Goal: Information Seeking & Learning: Learn about a topic

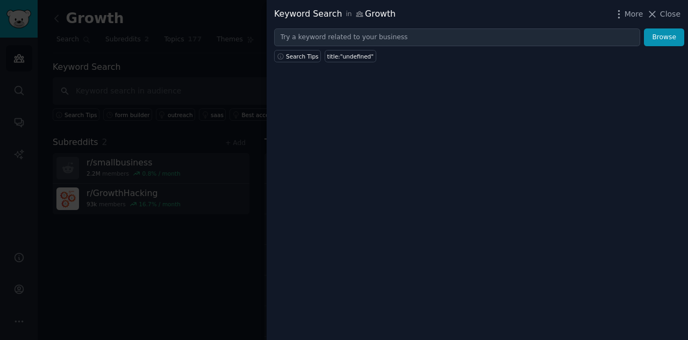
click at [188, 207] on div at bounding box center [344, 170] width 688 height 340
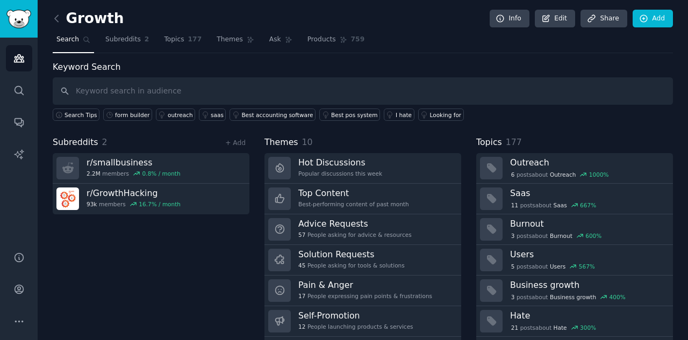
drag, startPoint x: 57, startPoint y: 16, endPoint x: 182, endPoint y: 308, distance: 317.7
click at [175, 207] on div "Subreddits 2 + Add r/ smallbusiness 2.2M members 0.8 % / month r/ GrowthHacking…" at bounding box center [151, 246] width 197 height 220
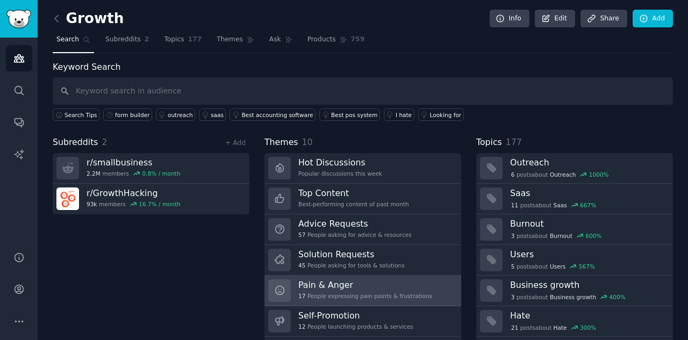
click at [343, 207] on h3 "Pain & Anger" at bounding box center [365, 284] width 134 height 11
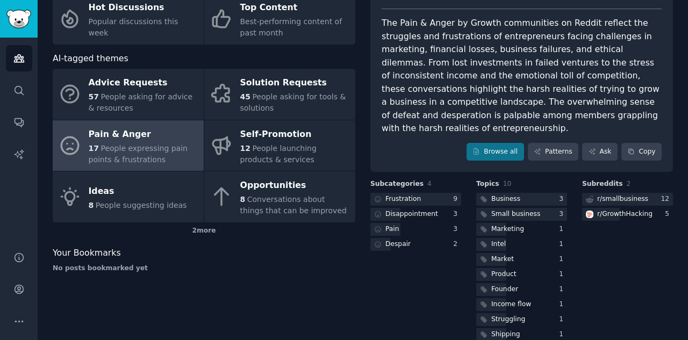
scroll to position [87, 0]
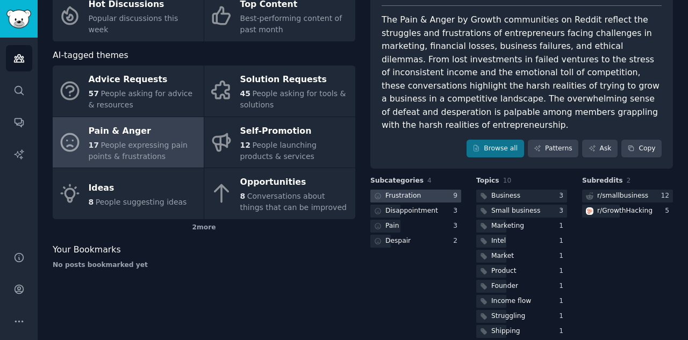
click at [410, 190] on div "Frustration" at bounding box center [396, 196] width 53 height 13
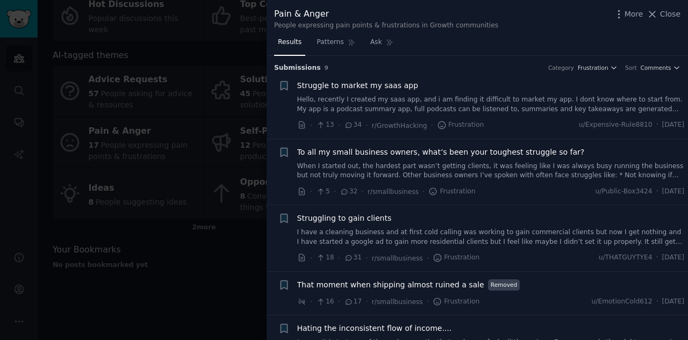
drag, startPoint x: 410, startPoint y: 175, endPoint x: 491, endPoint y: 82, distance: 122.6
click at [456, 82] on div "Struggle to market my saas app" at bounding box center [490, 85] width 387 height 11
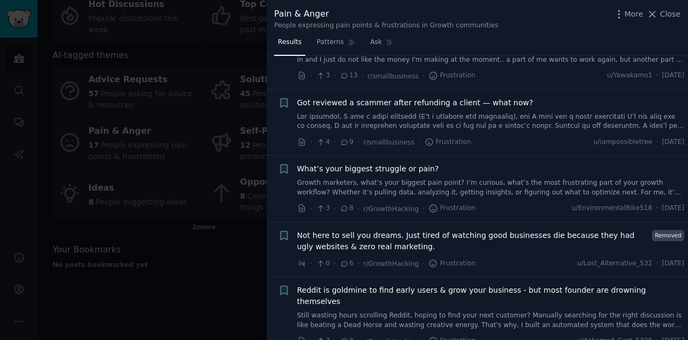
scroll to position [293, 0]
click at [456, 207] on span "Reddit is goldmine to find early users & grow your business - but most founder …" at bounding box center [490, 295] width 387 height 23
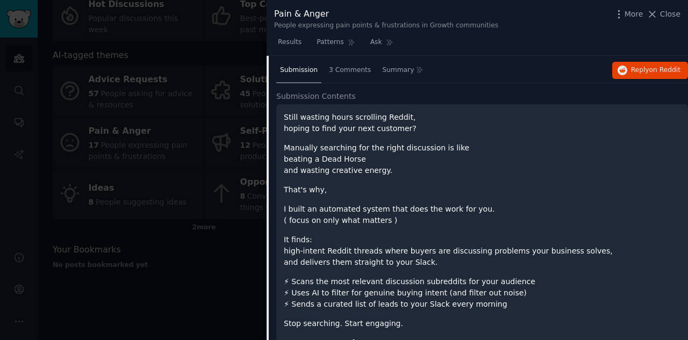
scroll to position [611, 0]
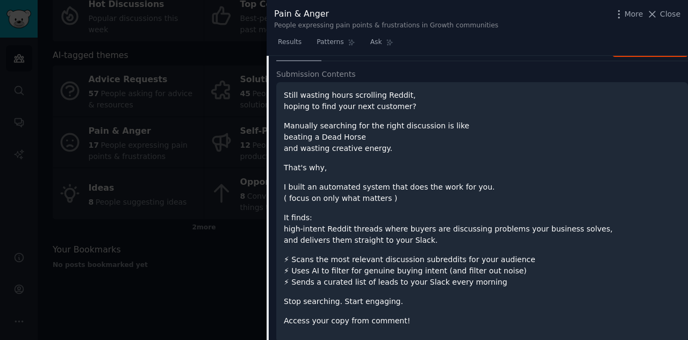
drag, startPoint x: 557, startPoint y: 227, endPoint x: 615, endPoint y: 254, distance: 64.2
click at [456, 207] on p "⚡ Scans the most relevant discussion subreddits for your audience ⚡ Uses AI to …" at bounding box center [482, 271] width 396 height 34
click at [220, 207] on div at bounding box center [344, 170] width 688 height 340
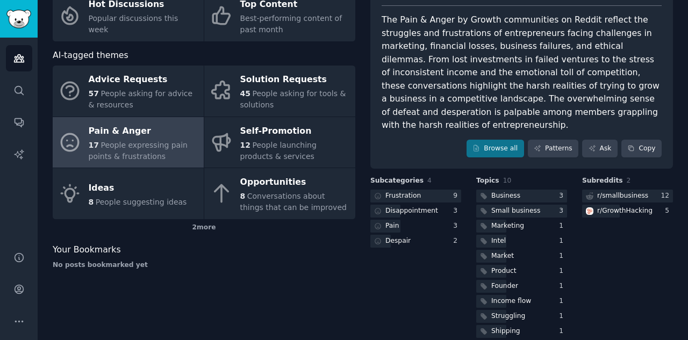
click at [220, 207] on div "Scoring themes Hot Discussions Popular discussions this week Top Content Best-p…" at bounding box center [204, 157] width 302 height 366
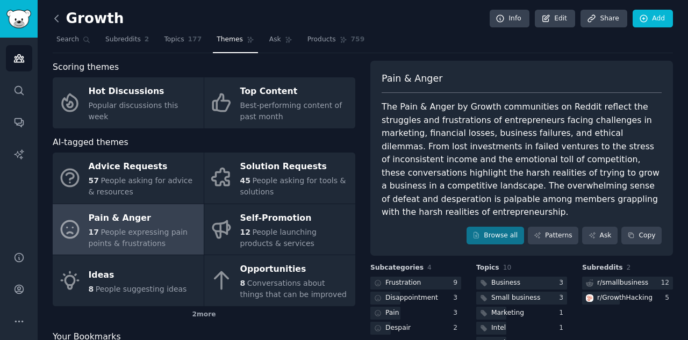
click at [60, 16] on icon at bounding box center [56, 18] width 11 height 11
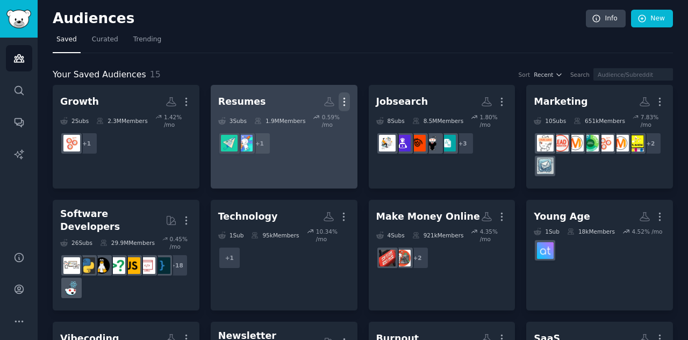
click at [345, 100] on icon "button" at bounding box center [343, 101] width 11 height 11
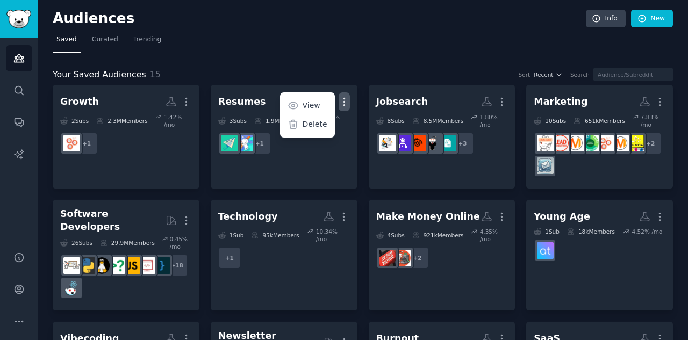
click at [412, 62] on div "Your Saved Audiences 15 Sort Recent Search Growth More 2 Sub s 2.3M Members 1.4…" at bounding box center [363, 289] width 620 height 472
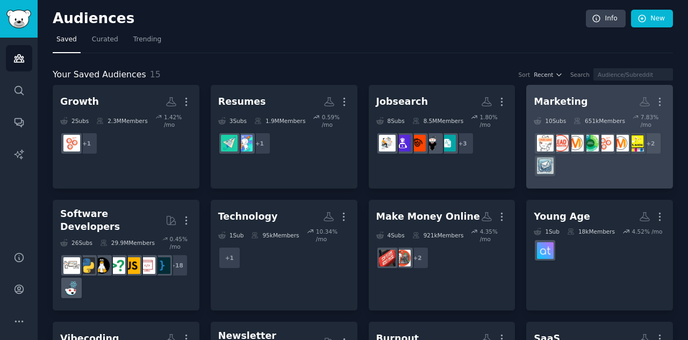
click at [456, 97] on div "Marketing" at bounding box center [560, 101] width 54 height 13
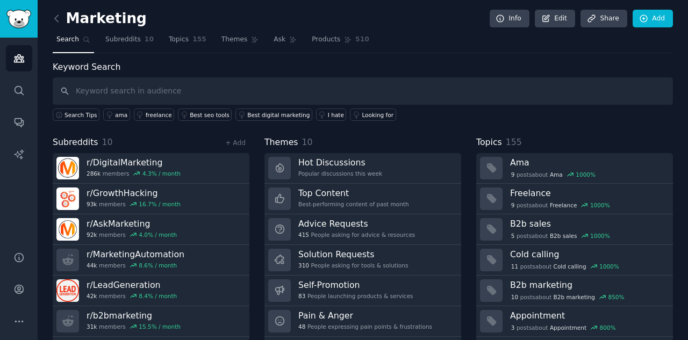
click at [400, 88] on input "text" at bounding box center [363, 90] width 620 height 27
type input "l"
type input "conversion"
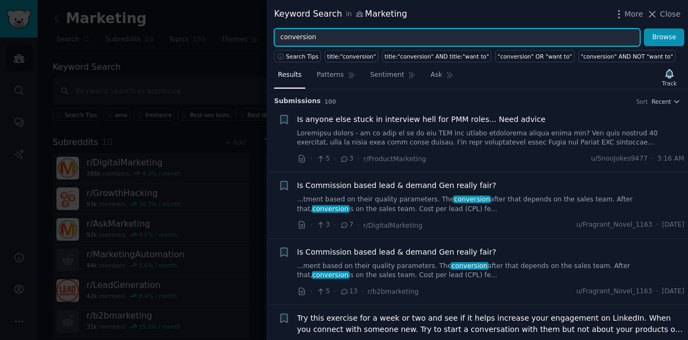
click at [343, 34] on input "conversion" at bounding box center [457, 37] width 366 height 18
click at [456, 28] on button "Browse" at bounding box center [664, 37] width 40 height 18
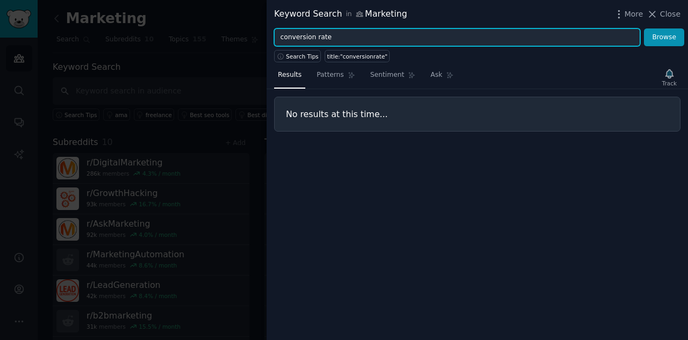
click at [456, 28] on button "Browse" at bounding box center [664, 37] width 40 height 18
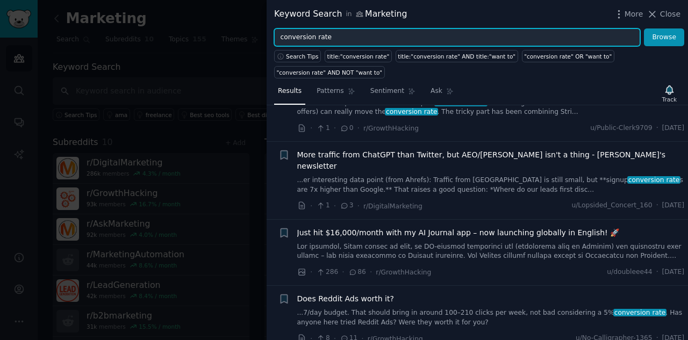
scroll to position [215, 0]
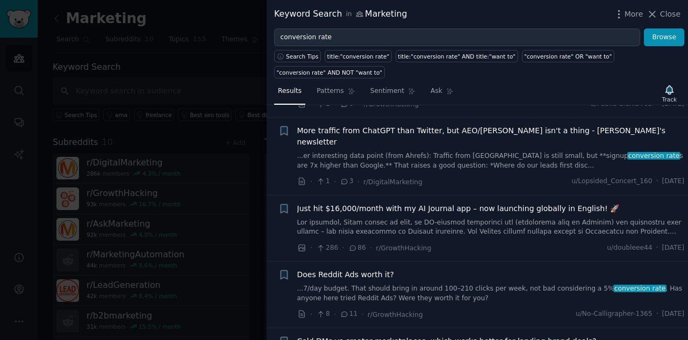
drag, startPoint x: 539, startPoint y: 244, endPoint x: 674, endPoint y: 175, distance: 151.1
click at [456, 203] on div "Just hit $16,000/month with my AI Journal app – now launching globally in Engli…" at bounding box center [490, 208] width 387 height 11
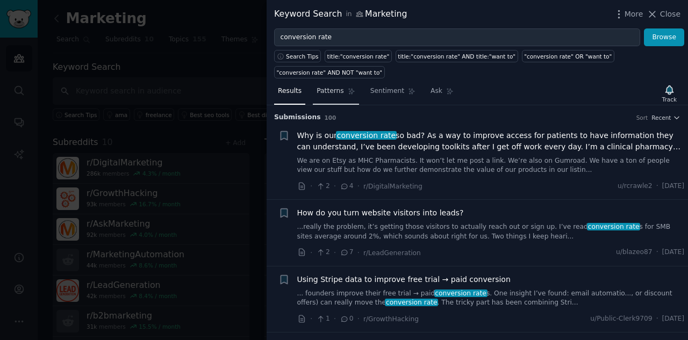
click at [329, 86] on span "Patterns" at bounding box center [329, 91] width 27 height 10
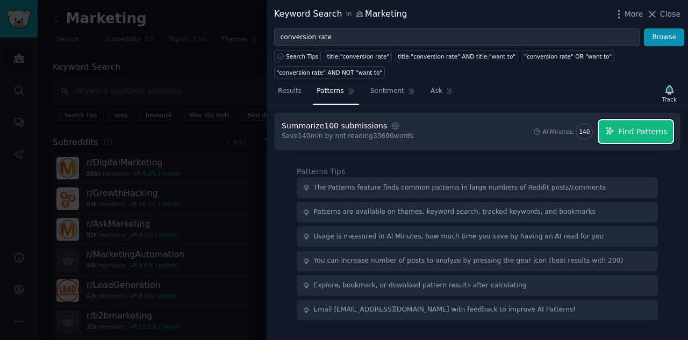
click at [456, 126] on span "Find Patterns" at bounding box center [642, 131] width 49 height 11
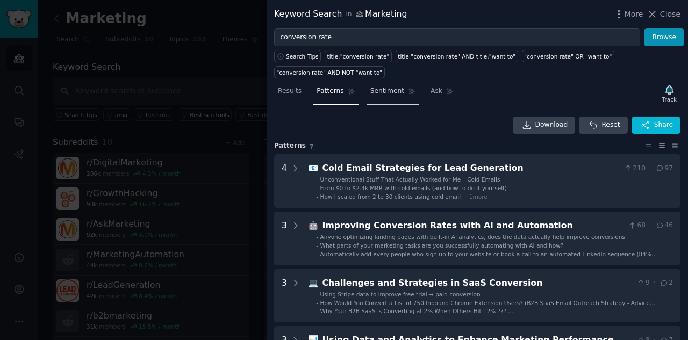
click at [379, 86] on span "Sentiment" at bounding box center [387, 91] width 34 height 10
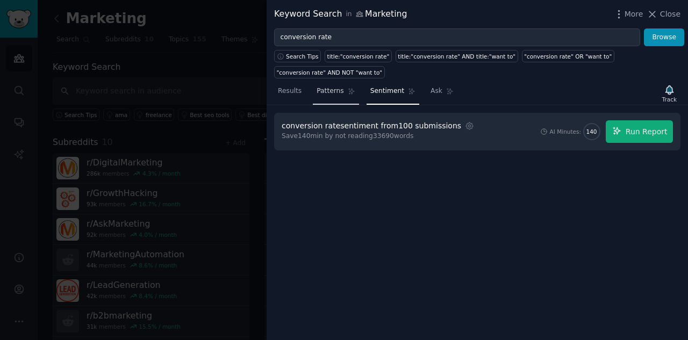
click at [328, 86] on span "Patterns" at bounding box center [329, 91] width 27 height 10
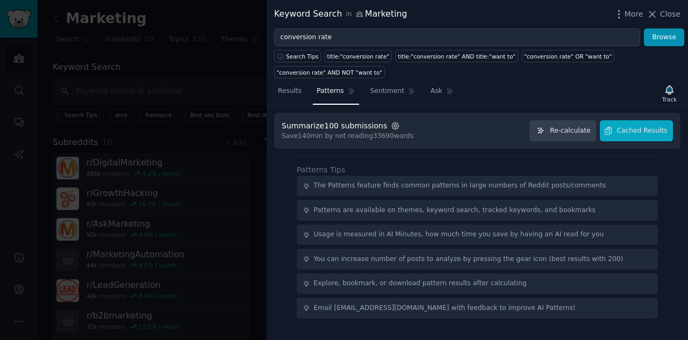
click at [391, 121] on icon "button" at bounding box center [396, 126] width 10 height 10
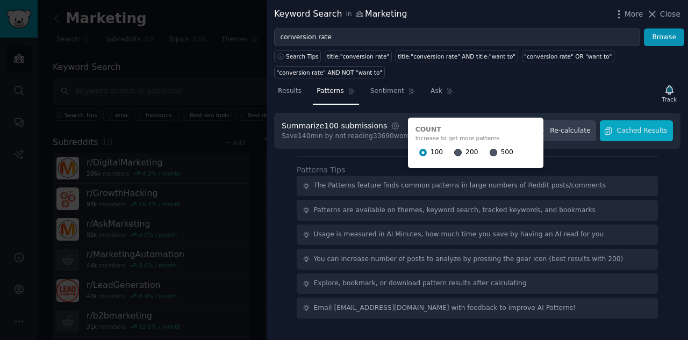
click at [367, 133] on div "Summarize 100 submissions Settings Count Increase to get more patterns 100 200 …" at bounding box center [476, 222] width 421 height 235
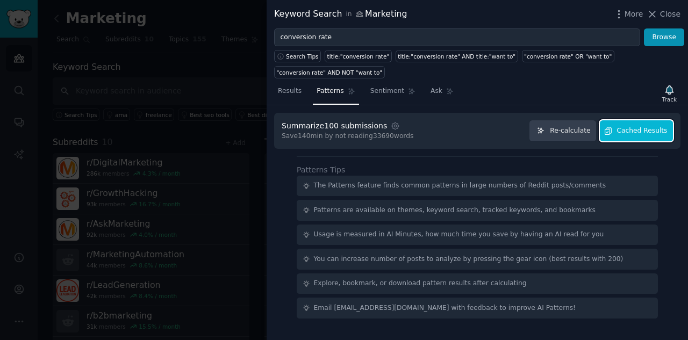
click at [456, 126] on span "Cached Results" at bounding box center [642, 131] width 50 height 10
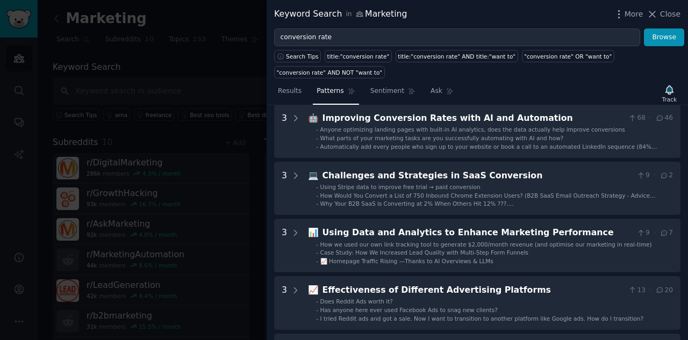
scroll to position [54, 0]
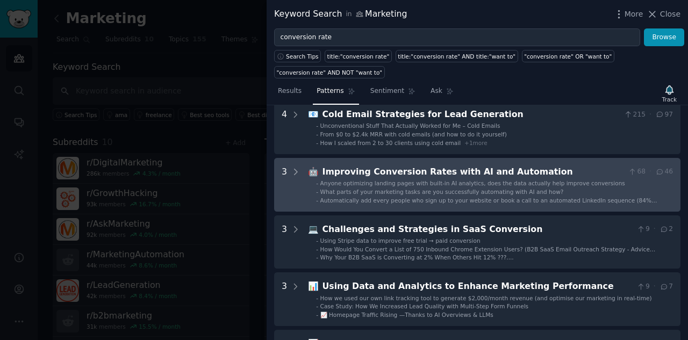
click at [456, 165] on div "Improving Conversion Rates with AI and Automation" at bounding box center [472, 171] width 301 height 13
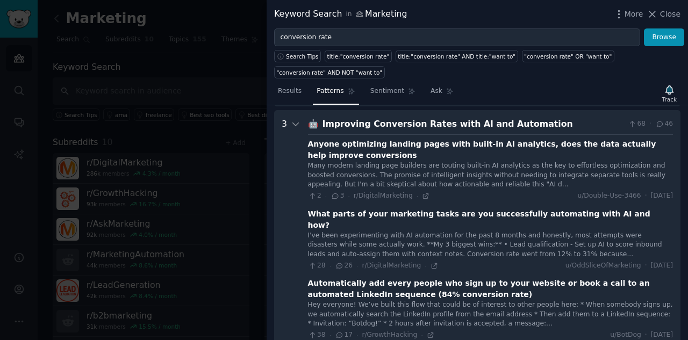
scroll to position [106, 0]
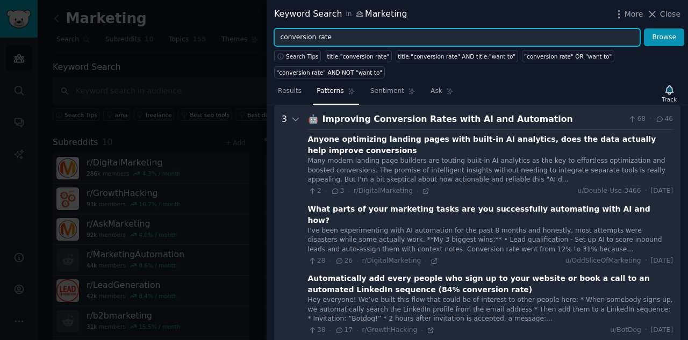
click at [353, 35] on input "conversion rate" at bounding box center [457, 37] width 366 height 18
click at [456, 11] on icon "button" at bounding box center [618, 14] width 1 height 8
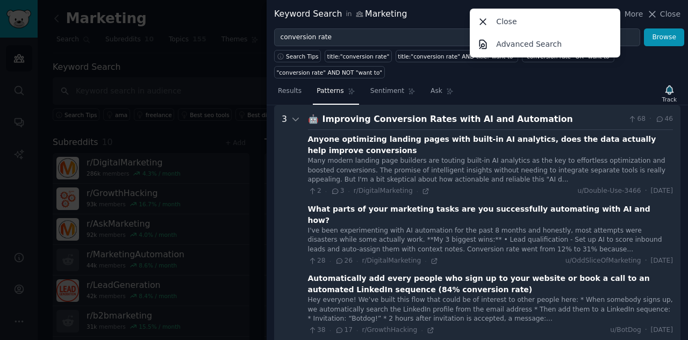
click at [412, 17] on div "Keyword Search in Marketing More Close Advanced Search Close" at bounding box center [477, 14] width 406 height 13
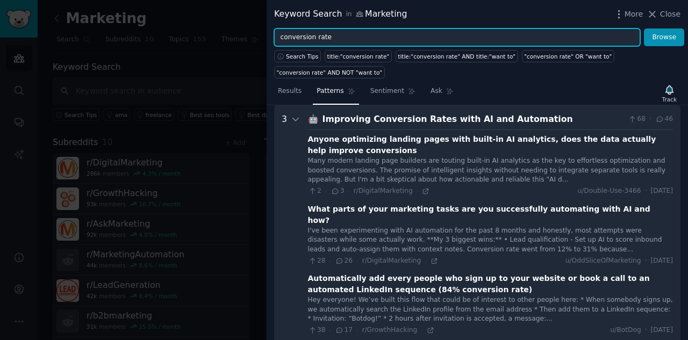
drag, startPoint x: 323, startPoint y: 35, endPoint x: 212, endPoint y: 34, distance: 111.7
click at [212, 34] on div "Keyword Search in Marketing More Close conversion rate Browse Search Tips title…" at bounding box center [344, 170] width 688 height 340
click at [456, 28] on button "Browse" at bounding box center [664, 37] width 40 height 18
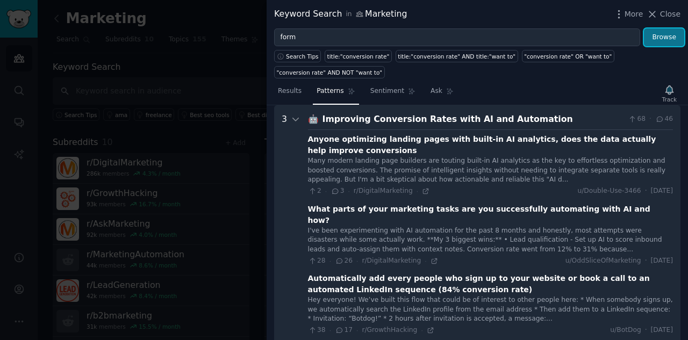
click at [456, 38] on button "Browse" at bounding box center [664, 37] width 40 height 18
click at [290, 86] on span "Results" at bounding box center [290, 91] width 24 height 10
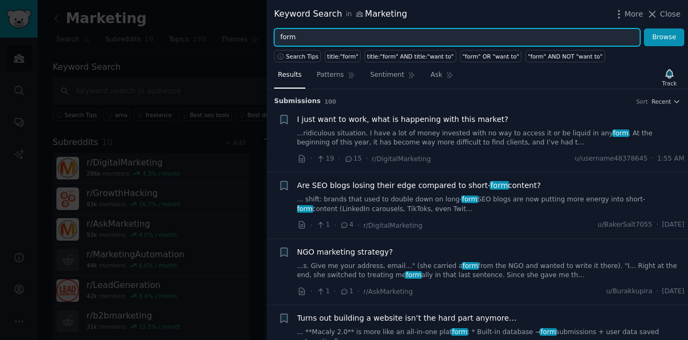
click at [307, 32] on input "form" at bounding box center [457, 37] width 366 height 18
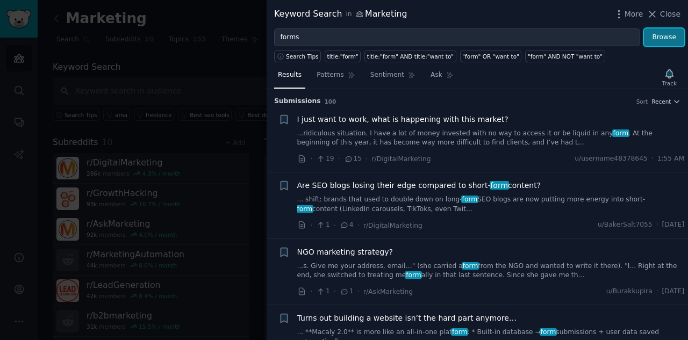
click at [456, 33] on button "Browse" at bounding box center [664, 37] width 40 height 18
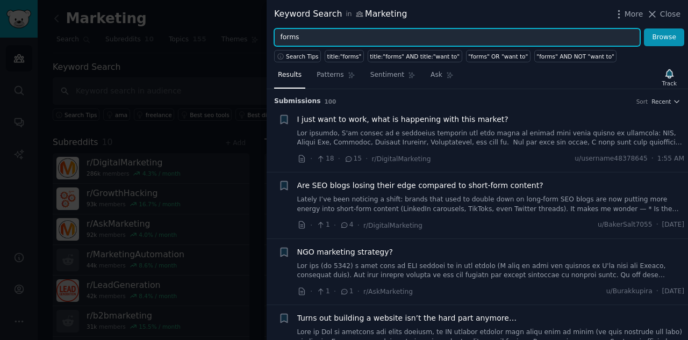
click at [337, 36] on input "forms" at bounding box center [457, 37] width 366 height 18
click at [456, 28] on button "Browse" at bounding box center [664, 37] width 40 height 18
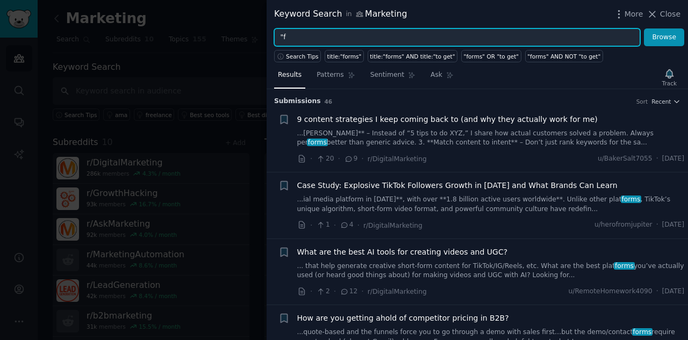
type input """
click at [456, 28] on button "Browse" at bounding box center [664, 37] width 40 height 18
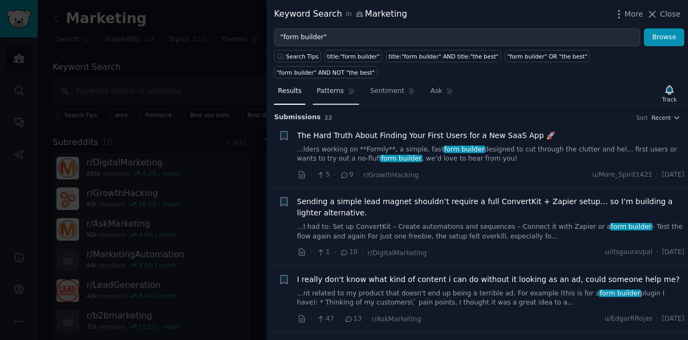
click at [327, 86] on span "Patterns" at bounding box center [329, 91] width 27 height 10
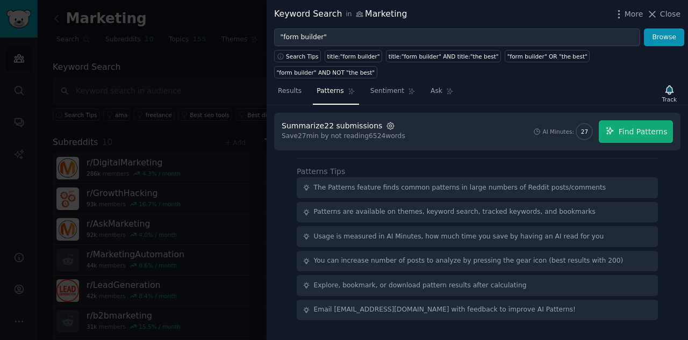
click at [386, 121] on icon "button" at bounding box center [391, 126] width 10 height 10
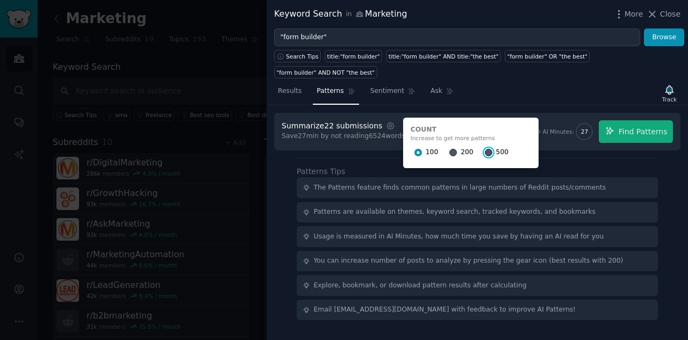
click at [456, 149] on input "500" at bounding box center [489, 153] width 8 height 8
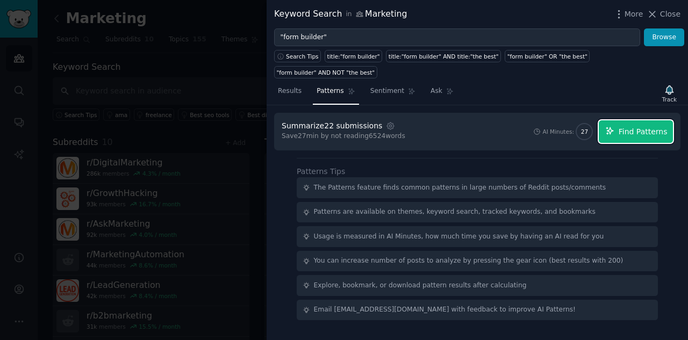
click at [456, 126] on span "Find Patterns" at bounding box center [642, 131] width 49 height 11
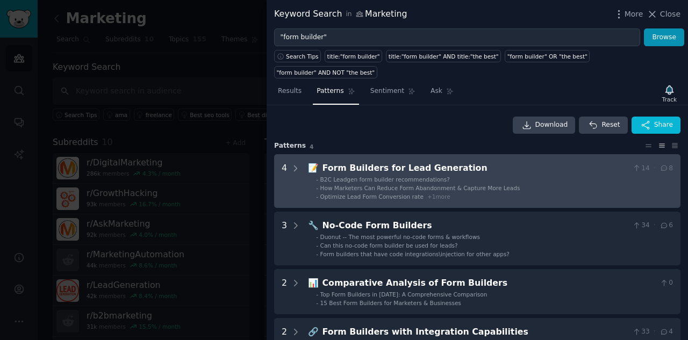
click at [456, 184] on li "- How Marketers Can Reduce Form Abandonment & Capture More Leads" at bounding box center [494, 188] width 357 height 8
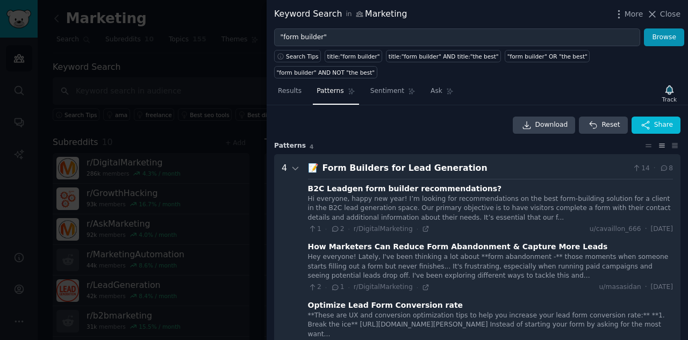
scroll to position [49, 0]
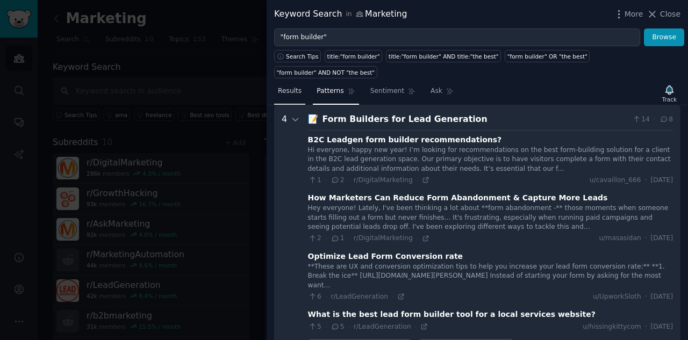
drag, startPoint x: 591, startPoint y: 168, endPoint x: 285, endPoint y: 74, distance: 320.5
click at [285, 86] on span "Results" at bounding box center [290, 91] width 24 height 10
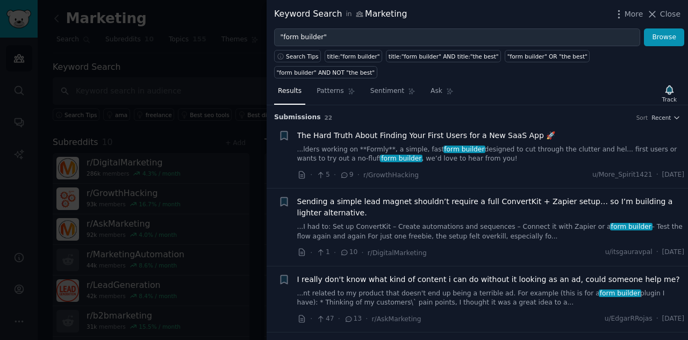
click at [285, 86] on span "Results" at bounding box center [290, 91] width 24 height 10
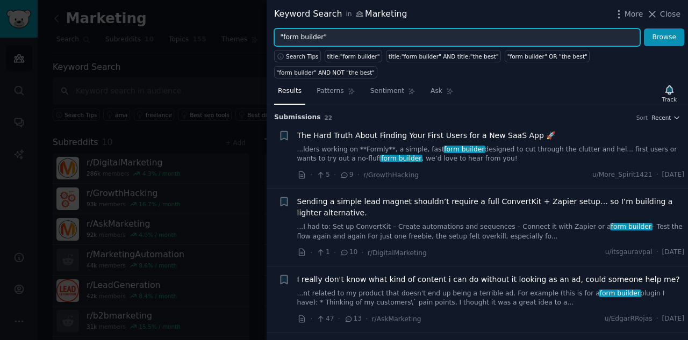
drag, startPoint x: 345, startPoint y: 33, endPoint x: 177, endPoint y: 34, distance: 168.2
click at [177, 34] on div "Keyword Search in Marketing More Close "form builder" Browse Search Tips title:…" at bounding box center [344, 170] width 688 height 340
click at [456, 28] on button "Browse" at bounding box center [664, 37] width 40 height 18
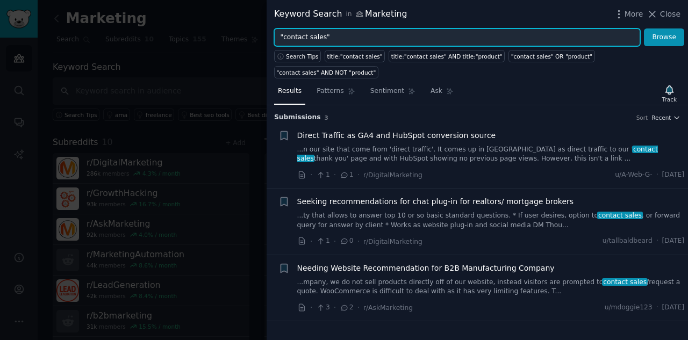
click at [310, 33] on input ""contact sales"" at bounding box center [457, 37] width 366 height 18
click at [456, 28] on button "Browse" at bounding box center [664, 37] width 40 height 18
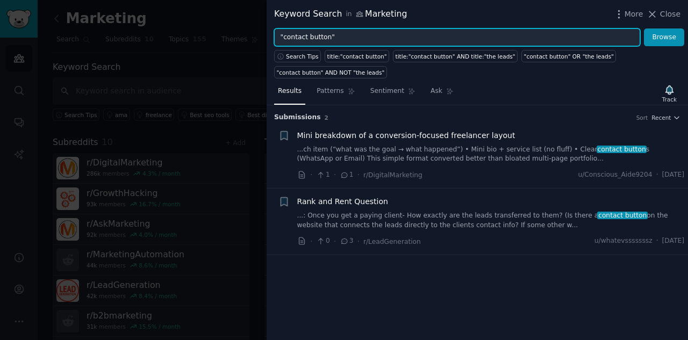
click at [311, 37] on input ""contact button"" at bounding box center [457, 37] width 366 height 18
click at [456, 28] on button "Browse" at bounding box center [664, 37] width 40 height 18
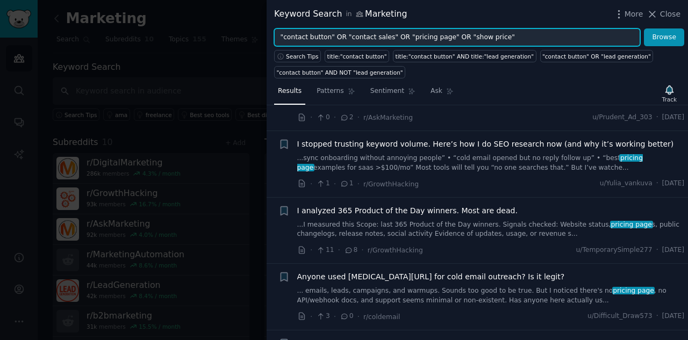
scroll to position [54, 0]
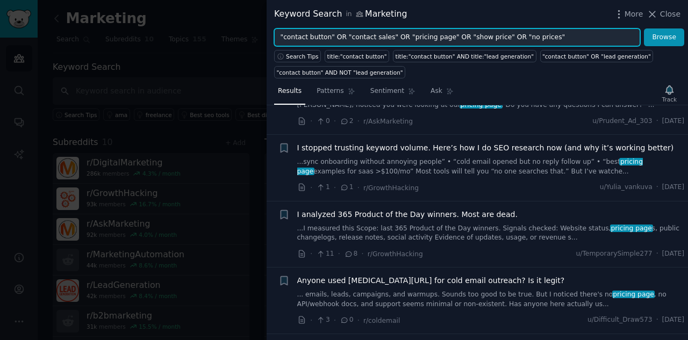
type input ""contact button" OR "contact sales" OR "pricing page" OR "show price" OR "no pr…"
click at [456, 28] on button "Browse" at bounding box center [664, 37] width 40 height 18
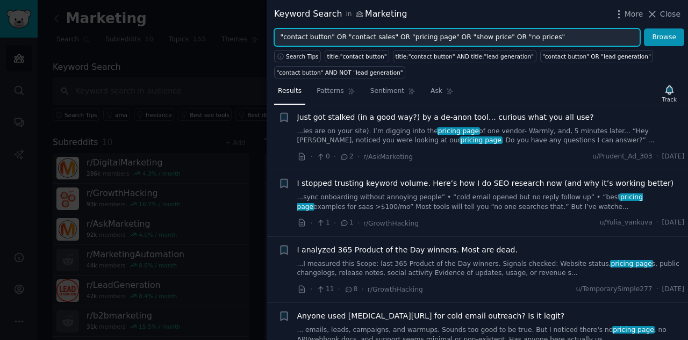
scroll to position [0, 0]
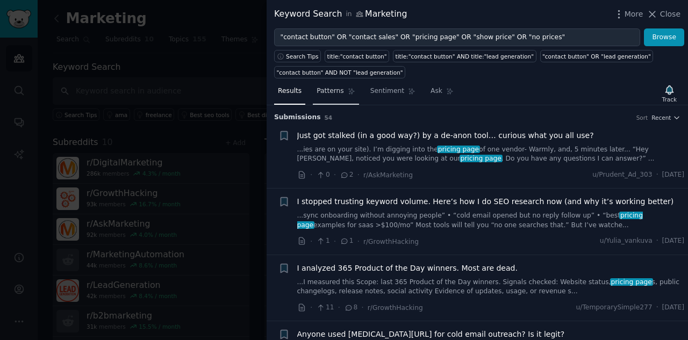
click at [327, 91] on span "Patterns" at bounding box center [329, 91] width 27 height 10
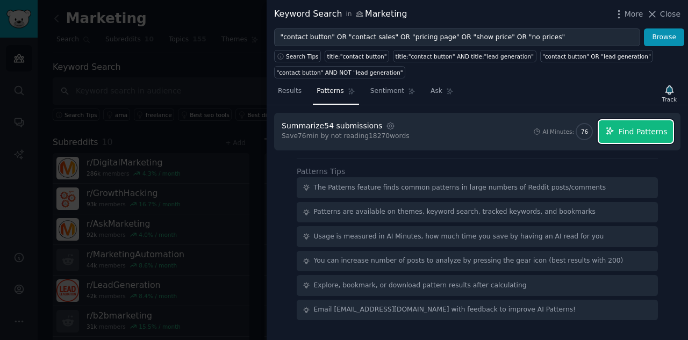
click at [456, 130] on span "Find Patterns" at bounding box center [642, 131] width 49 height 11
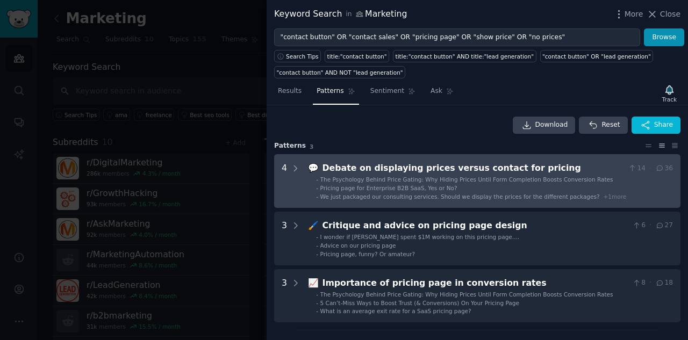
click at [408, 180] on span "The Psychology Behind Price Gating: Why Hiding Prices Until Form Completion Boo…" at bounding box center [466, 179] width 293 height 6
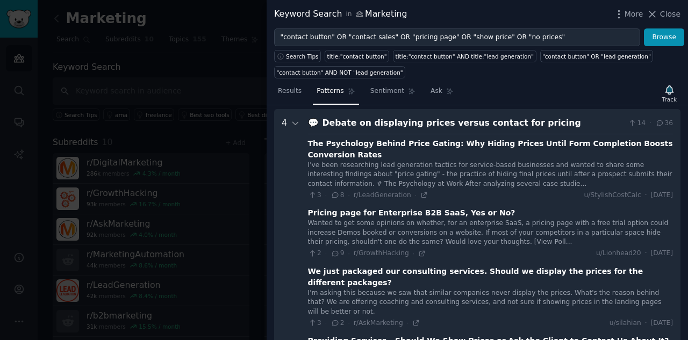
scroll to position [49, 0]
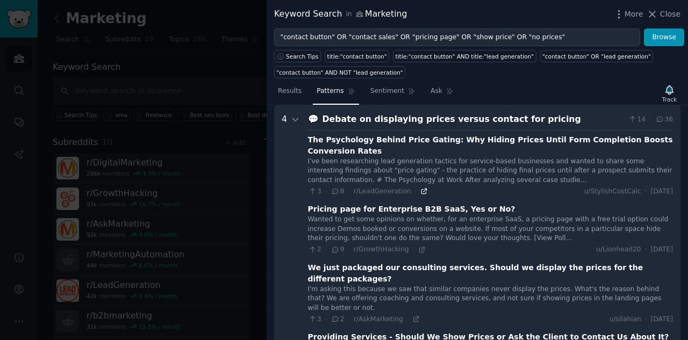
click at [420, 187] on icon at bounding box center [424, 191] width 8 height 8
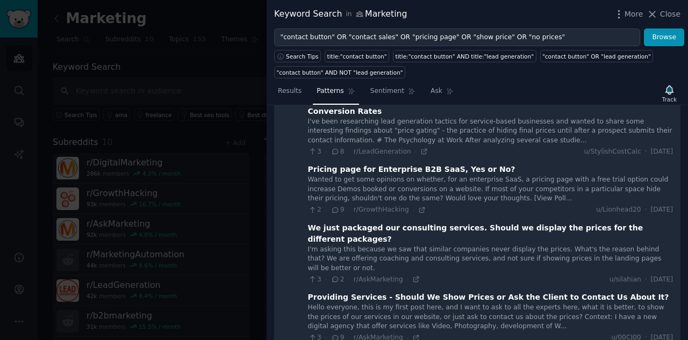
scroll to position [103, 0]
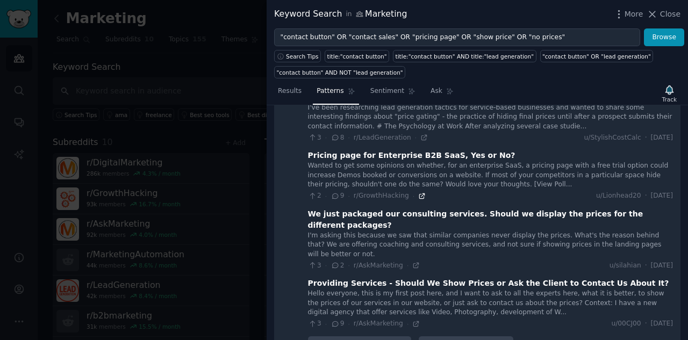
click at [418, 192] on icon at bounding box center [422, 196] width 8 height 8
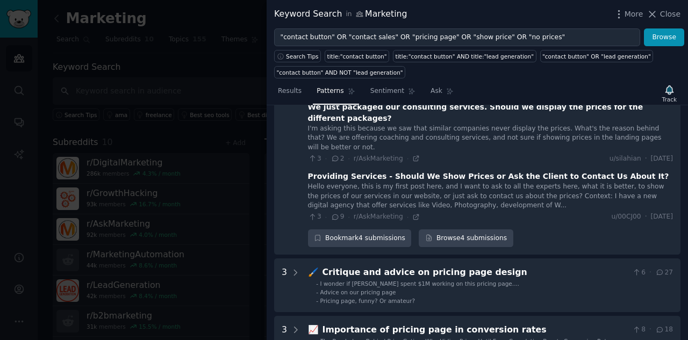
scroll to position [264, 0]
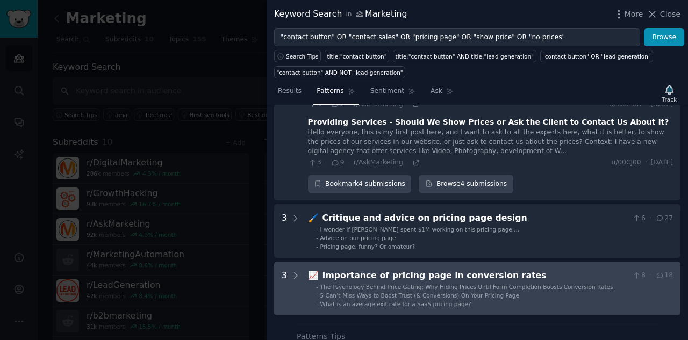
click at [456, 207] on div "Importance of pricing page in conversion rates" at bounding box center [475, 275] width 306 height 13
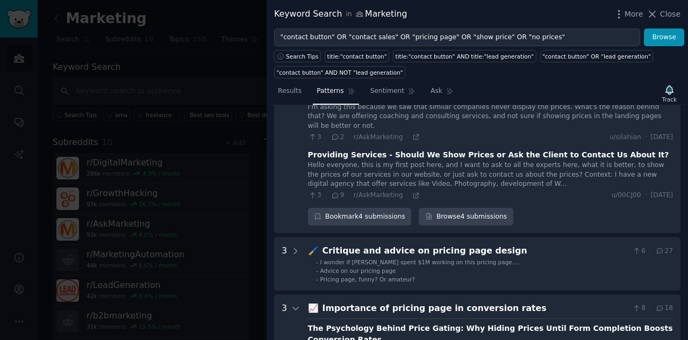
scroll to position [172, 0]
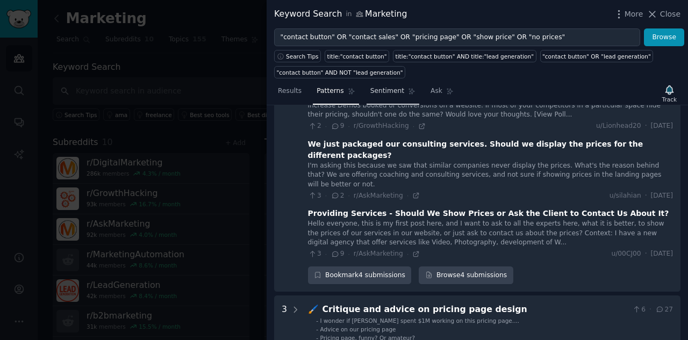
click at [385, 90] on span "Sentiment" at bounding box center [387, 91] width 34 height 10
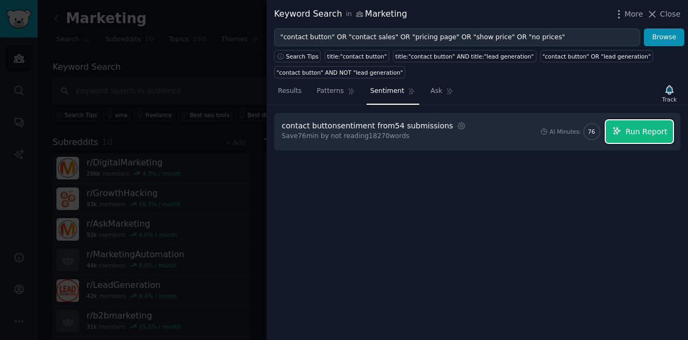
click at [456, 127] on span "Run Report" at bounding box center [646, 131] width 42 height 11
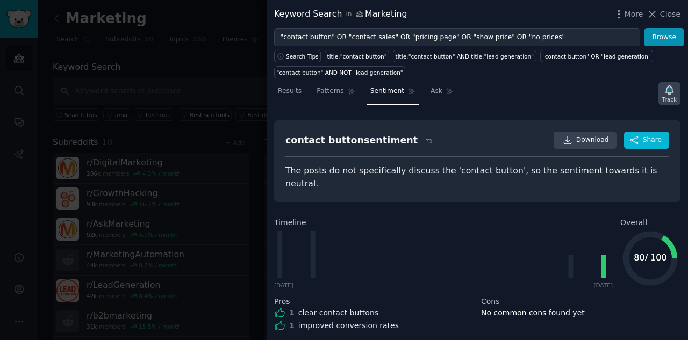
click at [456, 91] on icon "button" at bounding box center [669, 89] width 8 height 9
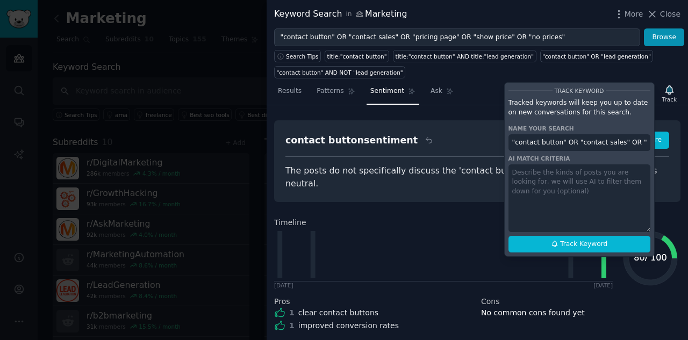
click at [456, 65] on div "Search Tips title:"contact button" title:"contact button" AND title:"lead gener…" at bounding box center [476, 62] width 421 height 32
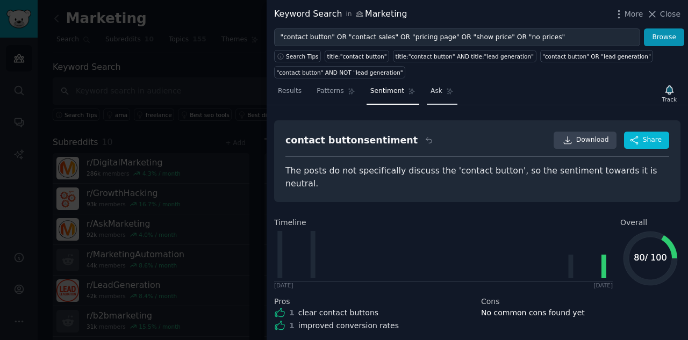
click at [430, 86] on span "Ask" at bounding box center [436, 91] width 12 height 10
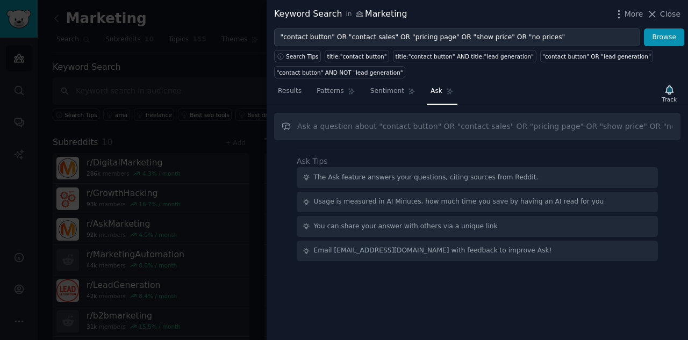
click at [410, 124] on input "text" at bounding box center [477, 126] width 406 height 27
click at [456, 12] on icon "button" at bounding box center [618, 14] width 11 height 11
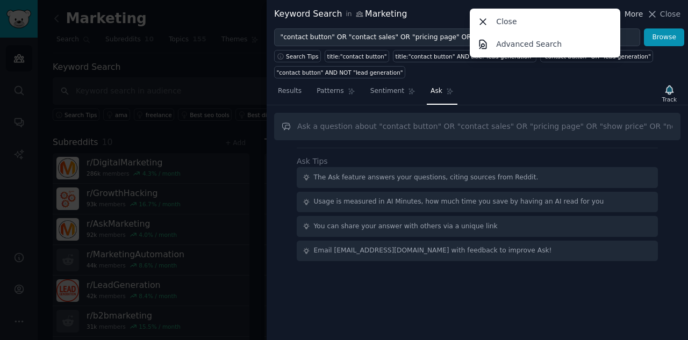
click at [456, 11] on span "More" at bounding box center [633, 14] width 19 height 11
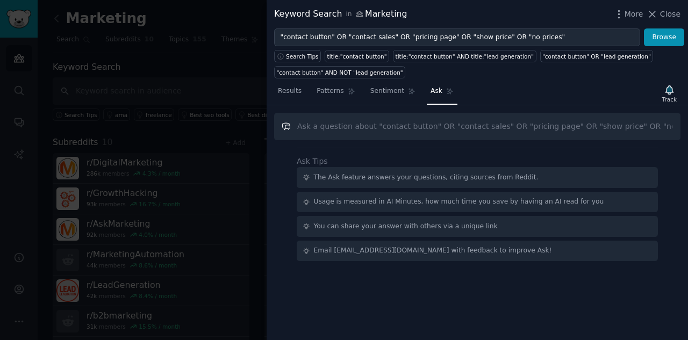
click at [450, 120] on input "text" at bounding box center [477, 126] width 406 height 27
type input "W"
click at [456, 124] on input "What are the pros and cons for showing or hiding prices on a website" at bounding box center [477, 126] width 406 height 27
type input "What are the pros and cons for showing or hiding prices behind a pricing gate o…"
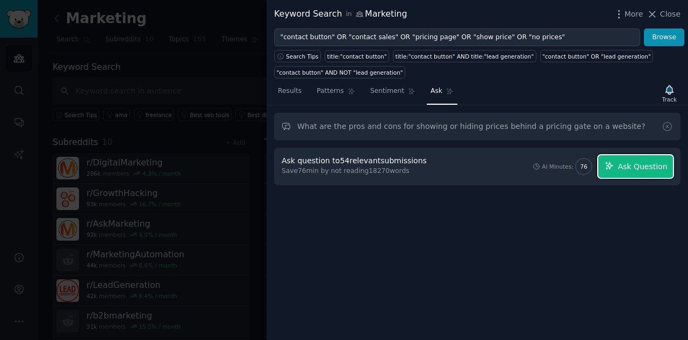
click at [456, 163] on button "Ask Question" at bounding box center [635, 166] width 75 height 23
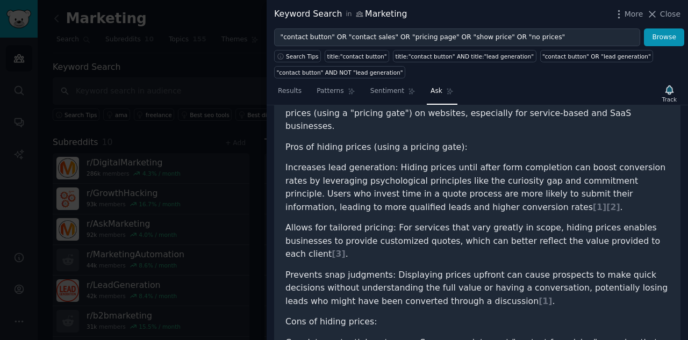
scroll to position [161, 0]
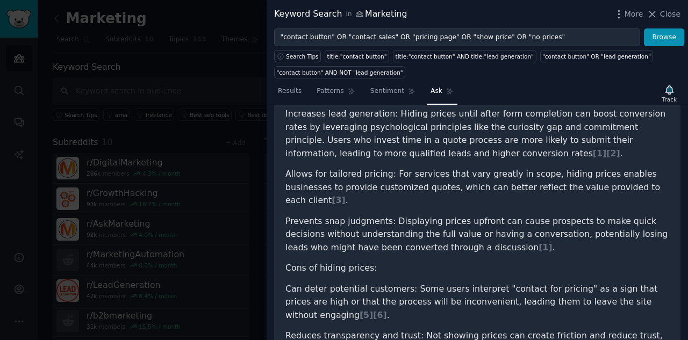
drag, startPoint x: 559, startPoint y: 245, endPoint x: 610, endPoint y: 239, distance: 51.4
click at [456, 207] on p "Cons of hiding prices:" at bounding box center [477, 268] width 384 height 13
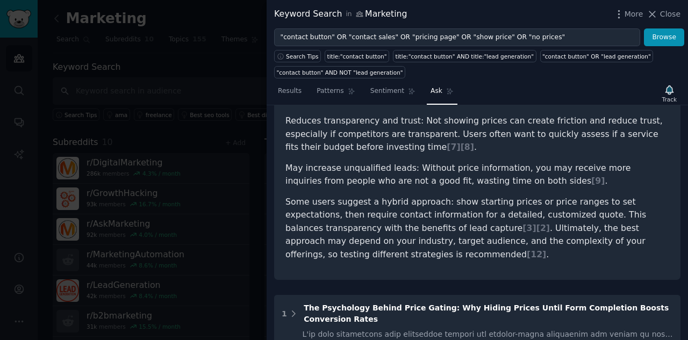
scroll to position [322, 0]
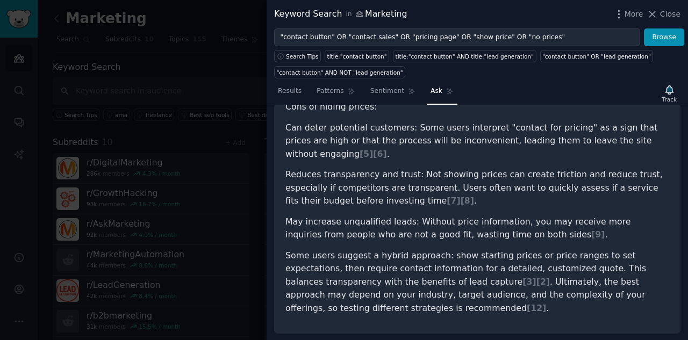
drag, startPoint x: 575, startPoint y: 232, endPoint x: 626, endPoint y: 200, distance: 60.3
click at [456, 200] on article "Reddit users have discussed both the advantages and disadvantages of showing or…" at bounding box center [477, 97] width 384 height 436
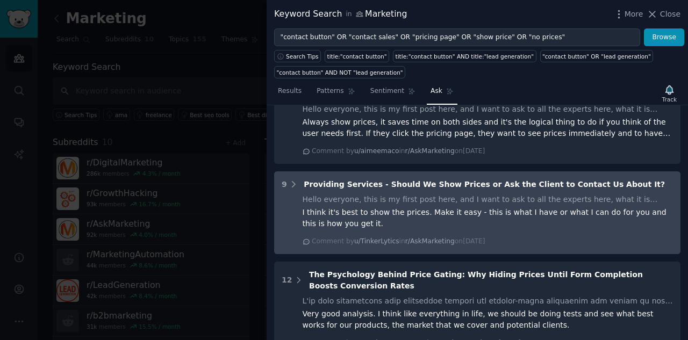
scroll to position [1233, 0]
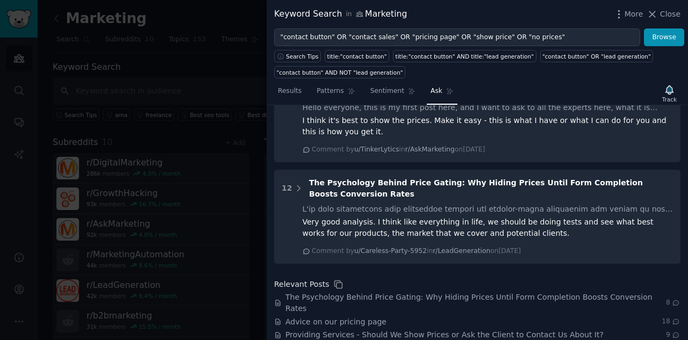
click at [456, 86] on icon "button" at bounding box center [669, 89] width 8 height 9
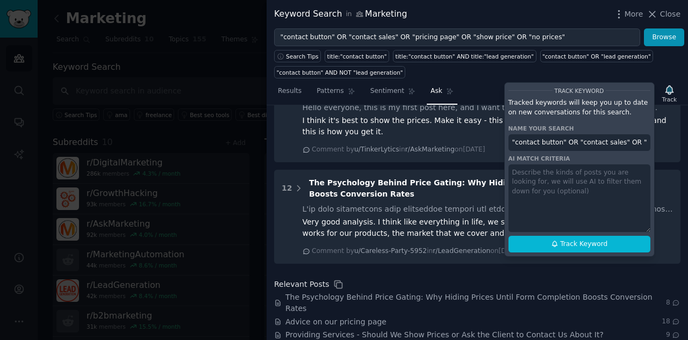
click at [456, 174] on textarea at bounding box center [579, 198] width 142 height 68
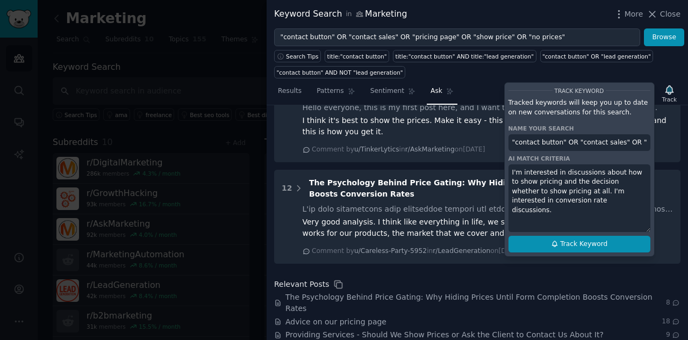
type textarea "I'm interested in discussions about how to show pricing and the decision whethe…"
click at [456, 207] on span "Track Keyword" at bounding box center [583, 245] width 47 height 10
type input ""contact button" OR "contact sales" OR "pricing page" OR "show price" OR "no pr…"
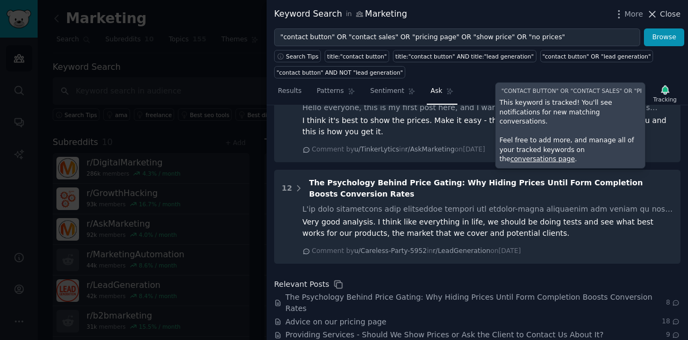
click at [456, 13] on span "Close" at bounding box center [670, 14] width 20 height 11
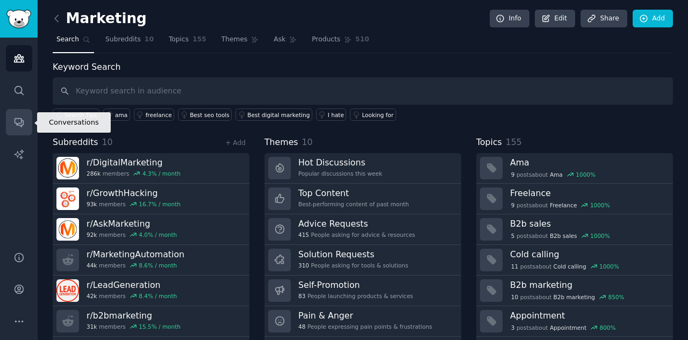
click at [17, 122] on icon "Sidebar" at bounding box center [18, 122] width 11 height 11
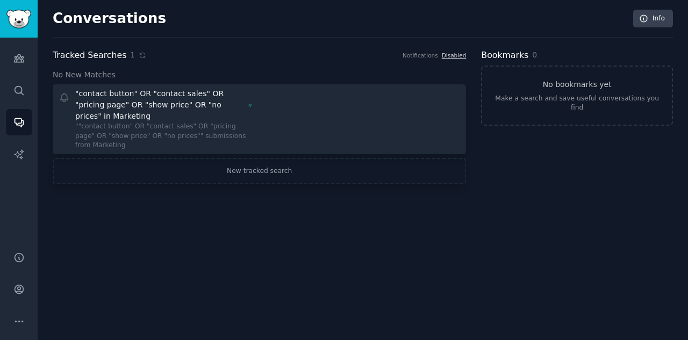
click at [268, 207] on div "Conversations Info Tracked Searches 1 Notifications Disabled No New Matches "co…" at bounding box center [363, 170] width 650 height 340
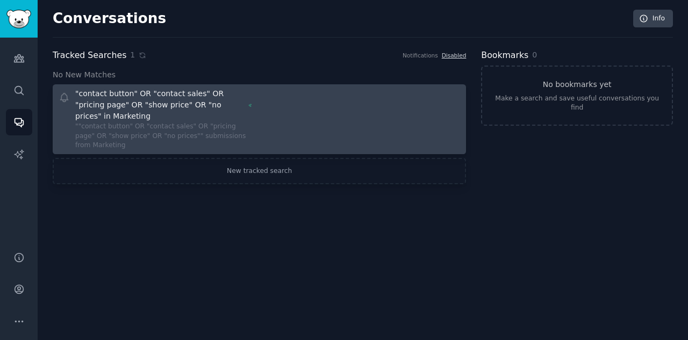
click at [289, 109] on div at bounding box center [363, 119] width 193 height 62
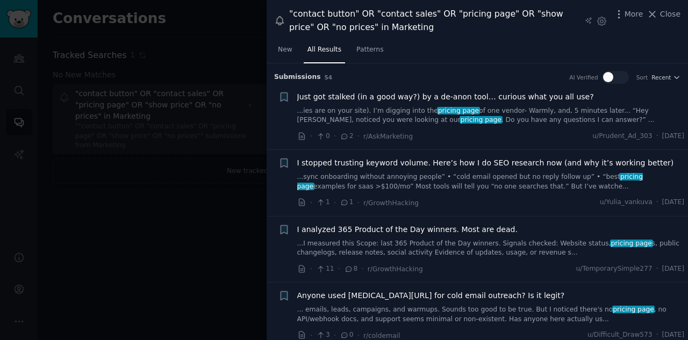
drag, startPoint x: 176, startPoint y: 238, endPoint x: 675, endPoint y: 13, distance: 546.8
click at [456, 13] on span "Close" at bounding box center [670, 14] width 20 height 11
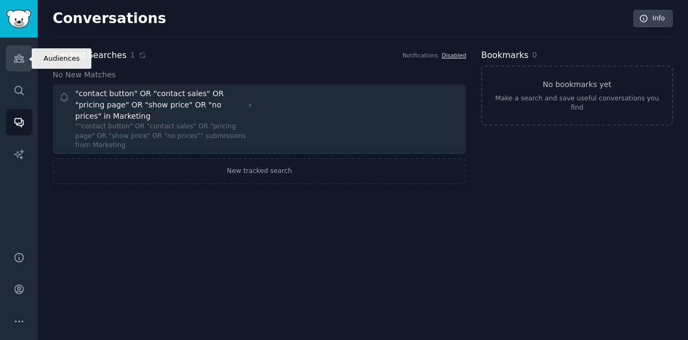
click at [20, 57] on icon "Sidebar" at bounding box center [19, 59] width 10 height 8
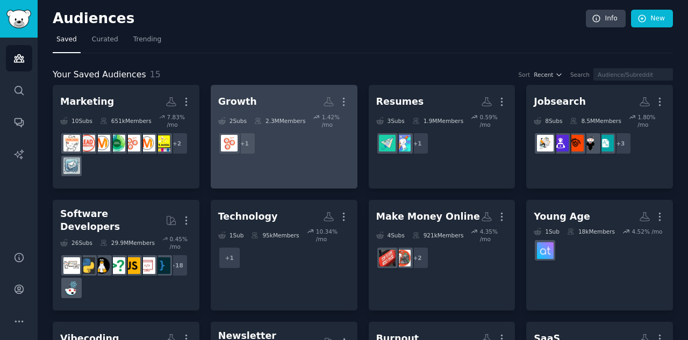
click at [257, 102] on h2 "Growth More" at bounding box center [284, 101] width 132 height 19
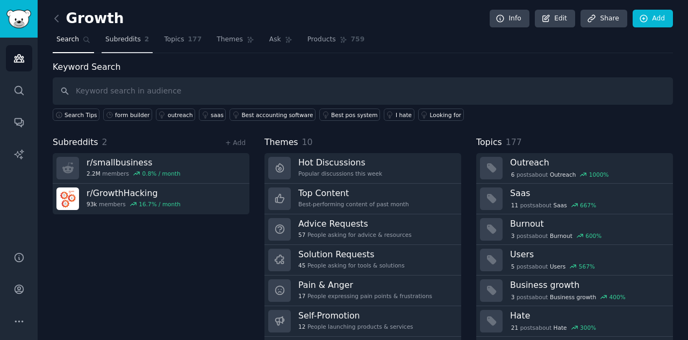
click at [121, 37] on span "Subreddits" at bounding box center [122, 40] width 35 height 10
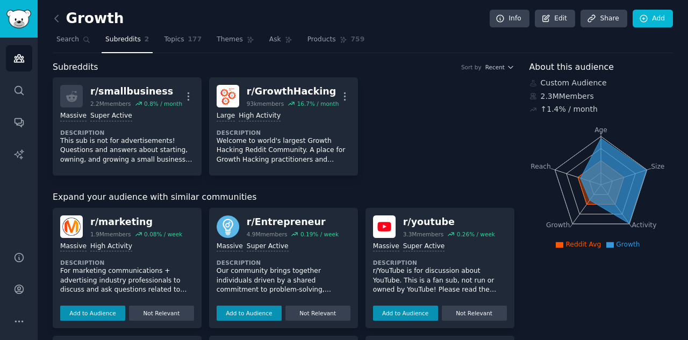
click at [56, 16] on icon at bounding box center [56, 18] width 3 height 6
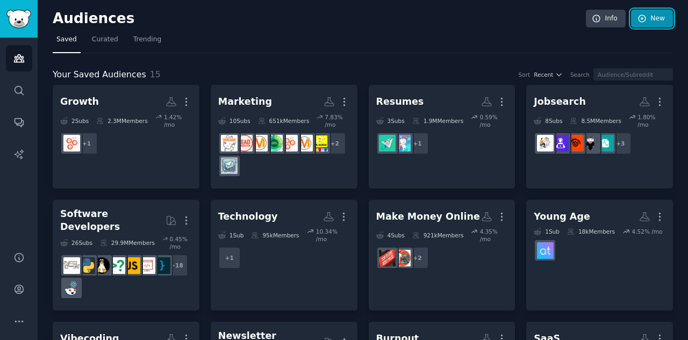
click at [456, 15] on link "New" at bounding box center [652, 19] width 42 height 18
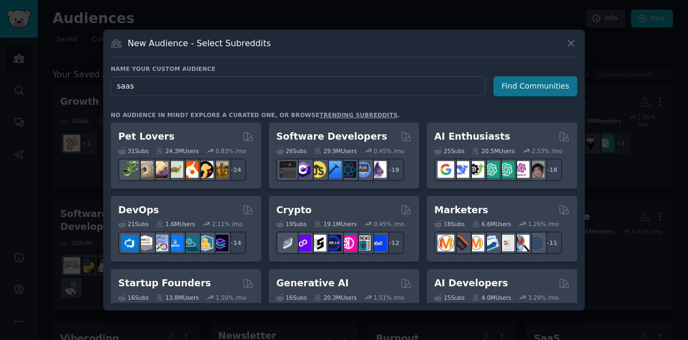
type input "saas"
click at [456, 90] on button "Find Communities" at bounding box center [535, 86] width 84 height 20
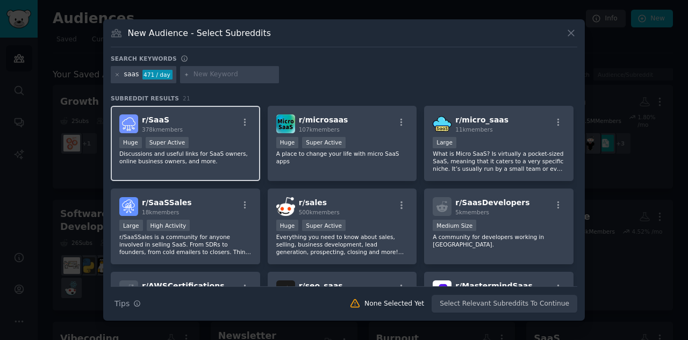
click at [217, 121] on div "r/ SaaS 378k members" at bounding box center [185, 123] width 132 height 19
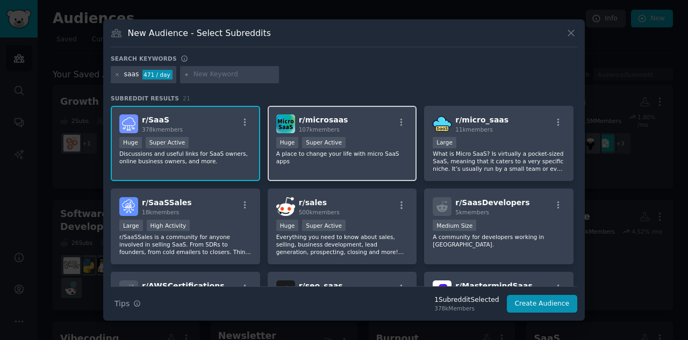
click at [368, 121] on div "r/ microsaas 107k members" at bounding box center [342, 123] width 132 height 19
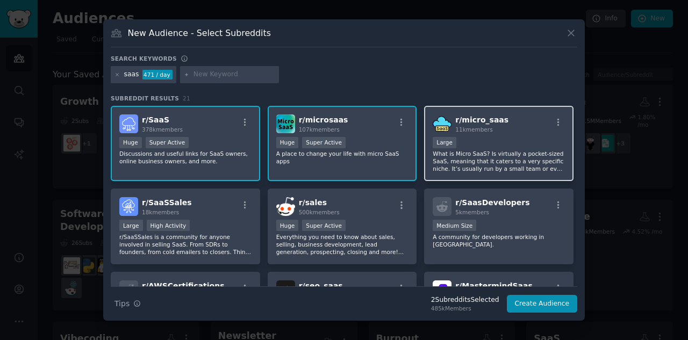
click at [456, 138] on div "Large" at bounding box center [498, 143] width 132 height 13
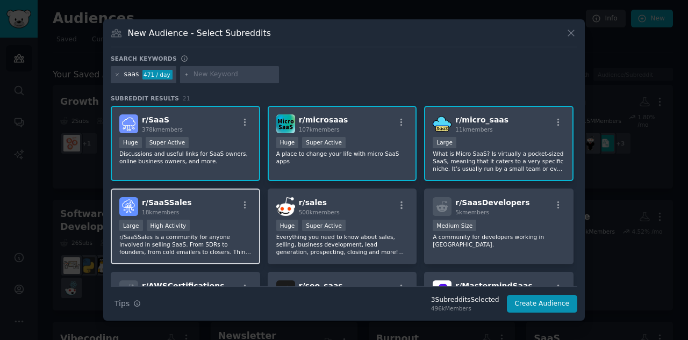
scroll to position [54, 0]
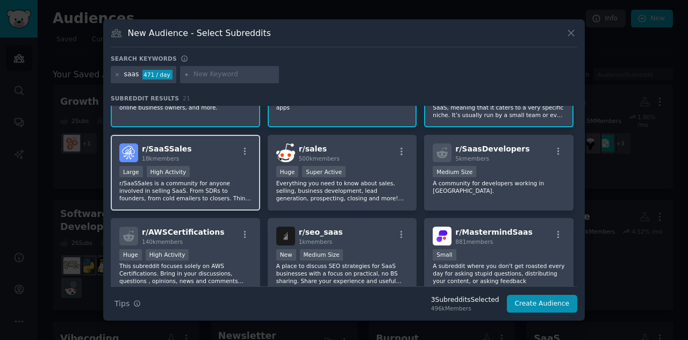
click at [223, 158] on div "r/ SaaSSales 18k members" at bounding box center [185, 152] width 132 height 19
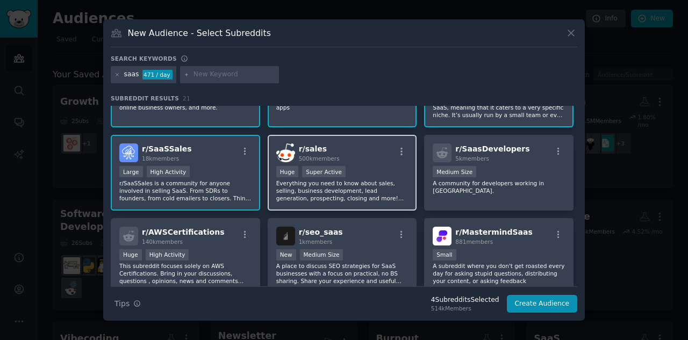
click at [360, 179] on p "Everything you need to know about sales, selling, business development, lead ge…" at bounding box center [342, 190] width 132 height 23
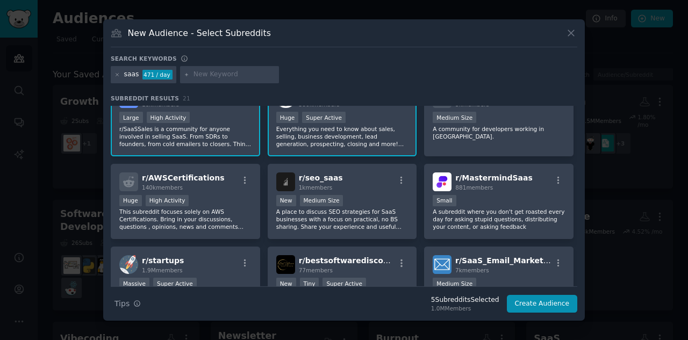
scroll to position [161, 0]
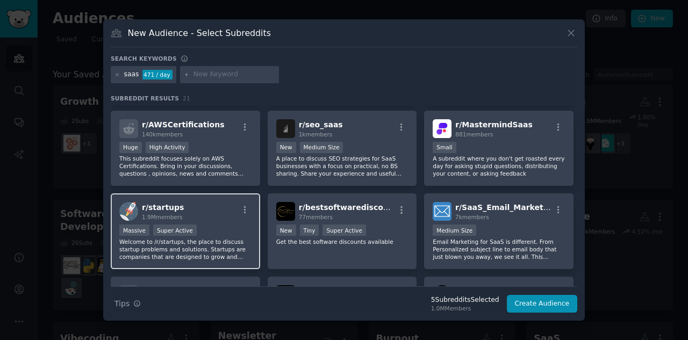
click at [228, 207] on p "Welcome to /r/startups, the place to discuss startup problems and solutions. St…" at bounding box center [185, 249] width 132 height 23
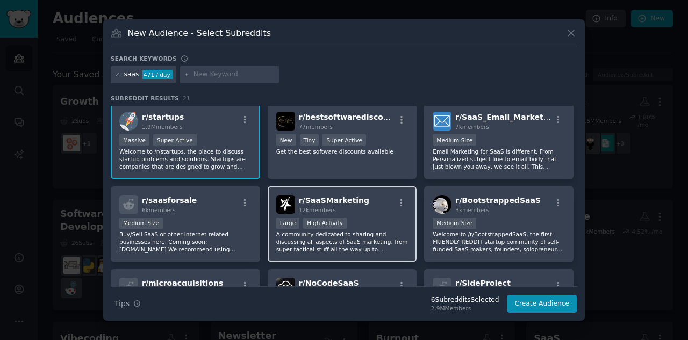
scroll to position [269, 0]
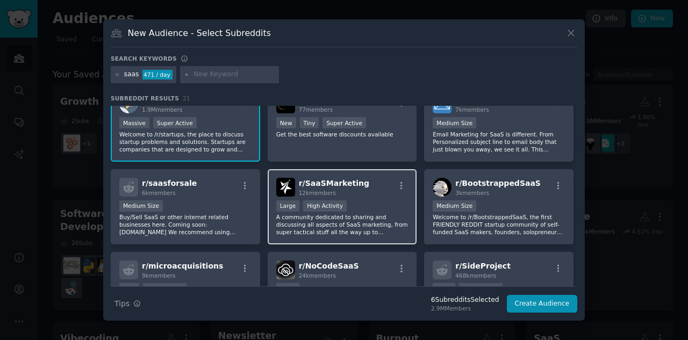
click at [371, 207] on p "A community dedicated to sharing and discussing all aspects of SaaS marketing, …" at bounding box center [342, 224] width 132 height 23
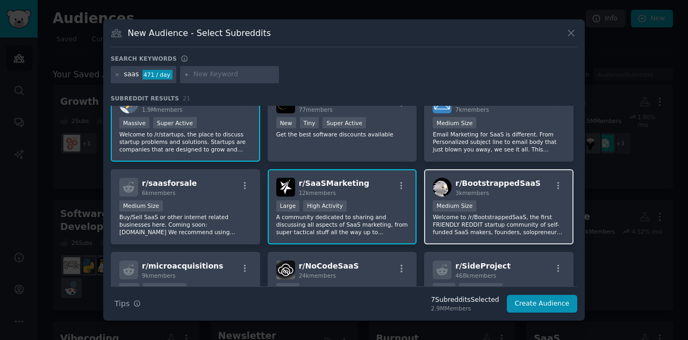
click at [456, 207] on p "Welcome to /r/BootstrappedSaaS, the first FRIENDLY REDDIT startup community of …" at bounding box center [498, 224] width 132 height 23
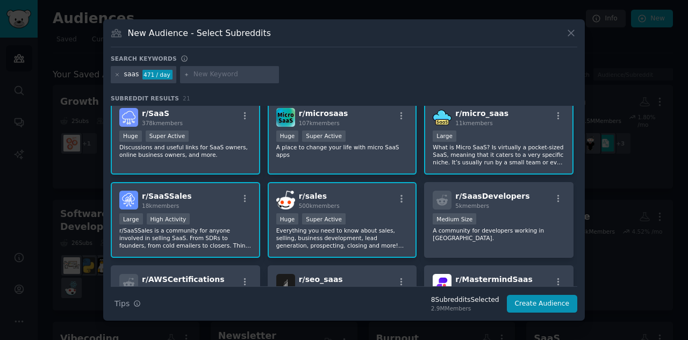
scroll to position [0, 0]
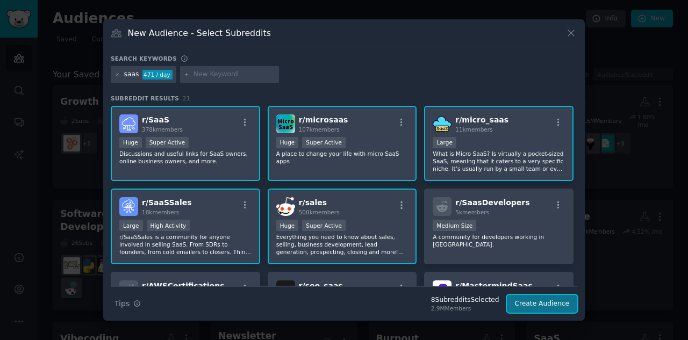
click at [456, 207] on button "Create Audience" at bounding box center [542, 304] width 71 height 18
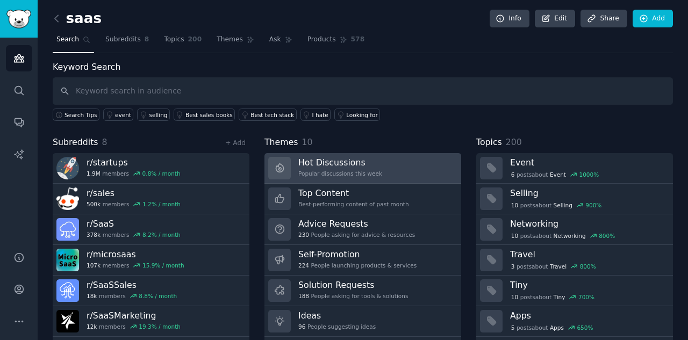
click at [336, 163] on h3 "Hot Discussions" at bounding box center [340, 162] width 84 height 11
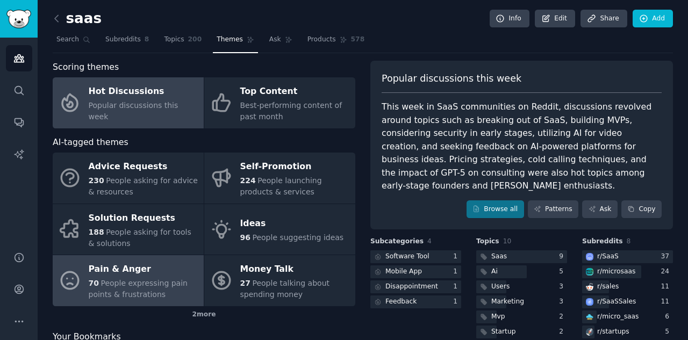
click at [135, 207] on div "Pain & Anger" at bounding box center [144, 269] width 110 height 17
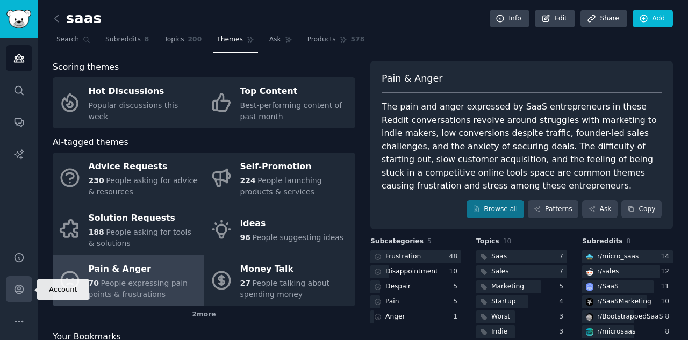
click at [25, 207] on link "Account" at bounding box center [19, 289] width 26 height 26
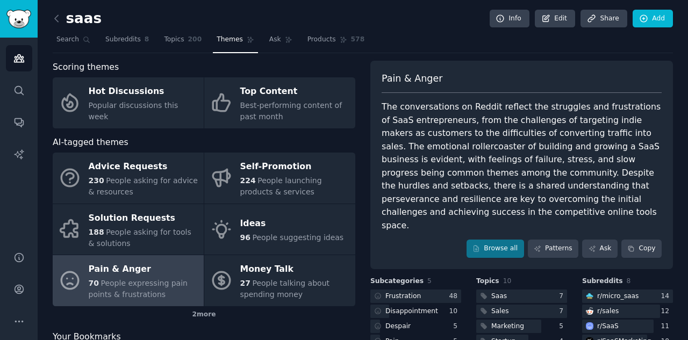
click at [456, 134] on div "The conversations on Reddit reflect the struggles and frustrations of SaaS entr…" at bounding box center [521, 166] width 280 height 132
drag, startPoint x: 456, startPoint y: 135, endPoint x: 555, endPoint y: 133, distance: 99.4
click at [456, 133] on div "The conversations on Reddit reflect the struggles and frustrations of SaaS entr…" at bounding box center [521, 166] width 280 height 132
copy div "converting traffic into sales"
click at [64, 34] on link "Search" at bounding box center [73, 42] width 41 height 22
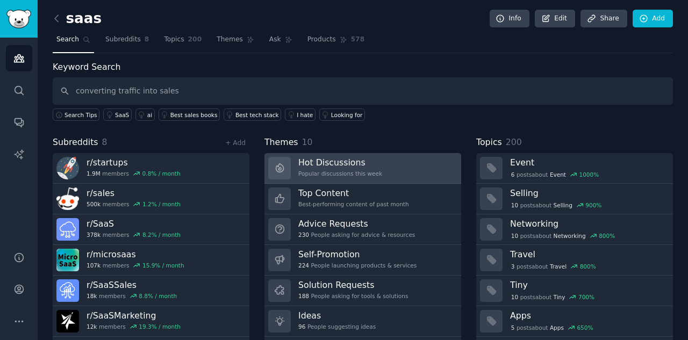
type input "converting traffic into sales"
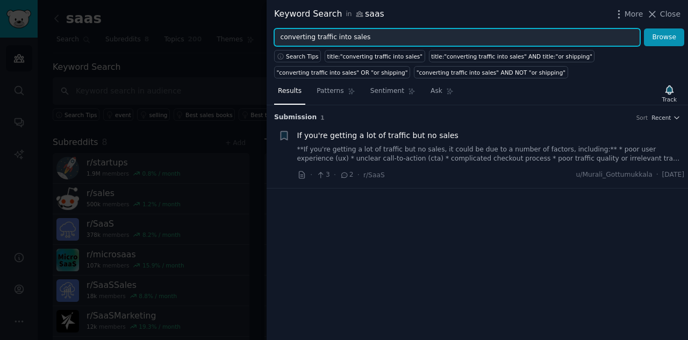
drag, startPoint x: 312, startPoint y: 39, endPoint x: 442, endPoint y: 37, distance: 130.0
click at [442, 37] on input "converting traffic into sales" at bounding box center [457, 37] width 366 height 18
click at [456, 28] on button "Browse" at bounding box center [664, 37] width 40 height 18
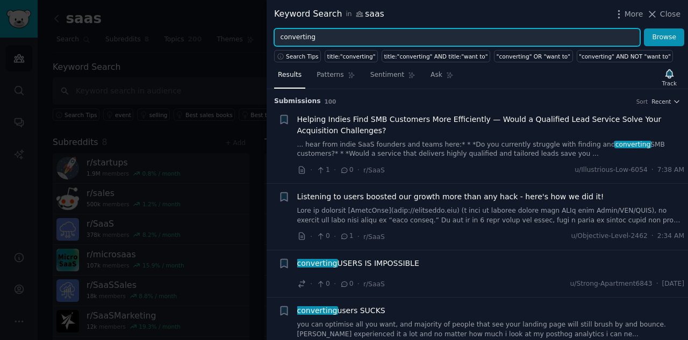
drag, startPoint x: 325, startPoint y: 39, endPoint x: 243, endPoint y: 36, distance: 81.7
click at [243, 36] on div "Keyword Search in saas More Close converting Browse Search Tips title:"converti…" at bounding box center [344, 170] width 688 height 340
click at [456, 28] on button "Browse" at bounding box center [664, 37] width 40 height 18
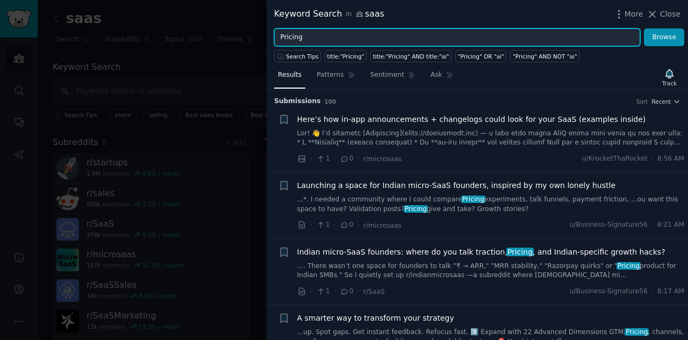
drag, startPoint x: 308, startPoint y: 32, endPoint x: 218, endPoint y: 32, distance: 90.2
click at [220, 34] on div "Keyword Search in saas More Close Pricing Browse Search Tips title:"Pricing" ti…" at bounding box center [344, 170] width 688 height 340
click at [456, 28] on button "Browse" at bounding box center [664, 37] width 40 height 18
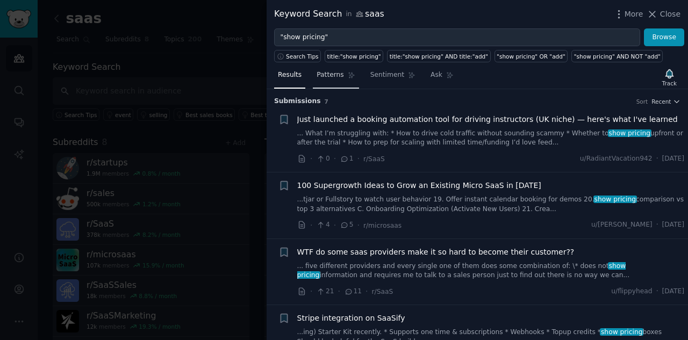
click at [335, 75] on span "Patterns" at bounding box center [329, 75] width 27 height 10
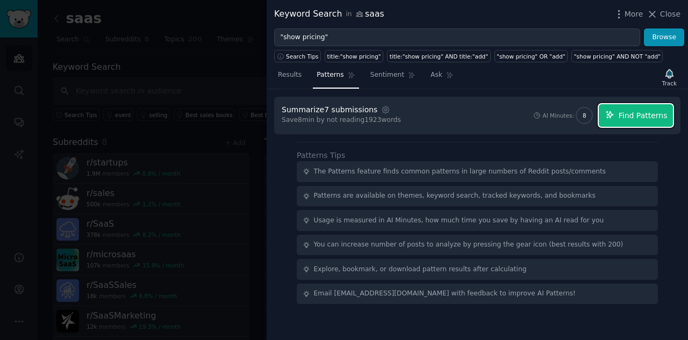
click at [456, 114] on span "Find Patterns" at bounding box center [642, 115] width 49 height 11
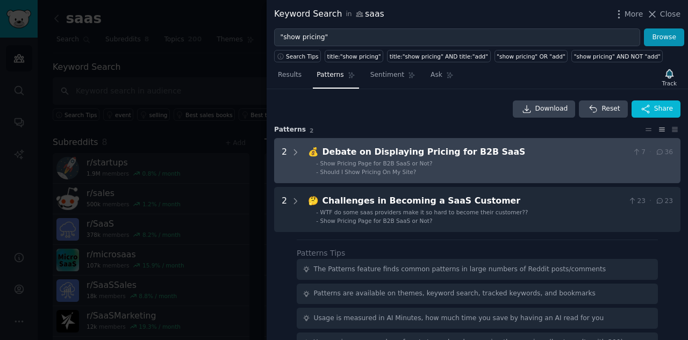
click at [414, 152] on div "Debate on Displaying Pricing for B2B SaaS" at bounding box center [475, 152] width 306 height 13
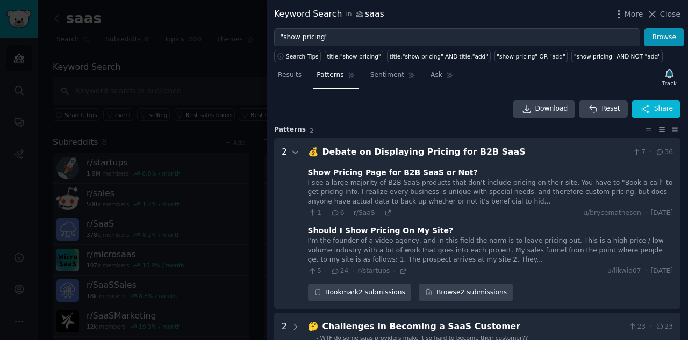
scroll to position [49, 0]
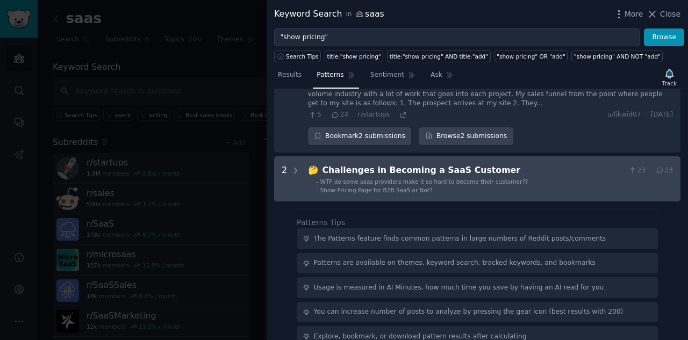
click at [456, 164] on div "Challenges in Becoming a SaaS Customer" at bounding box center [472, 170] width 301 height 13
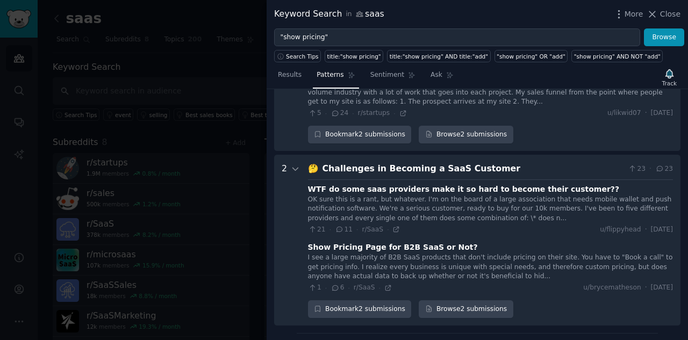
scroll to position [169, 0]
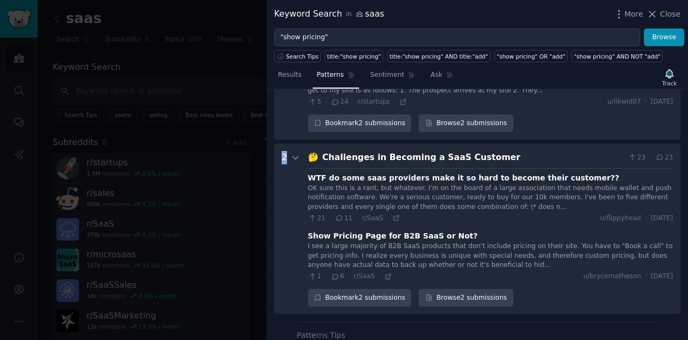
drag, startPoint x: 540, startPoint y: 228, endPoint x: 284, endPoint y: 212, distance: 256.8
click at [284, 207] on div "2" at bounding box center [283, 229] width 5 height 156
click at [394, 207] on icon at bounding box center [396, 218] width 5 height 5
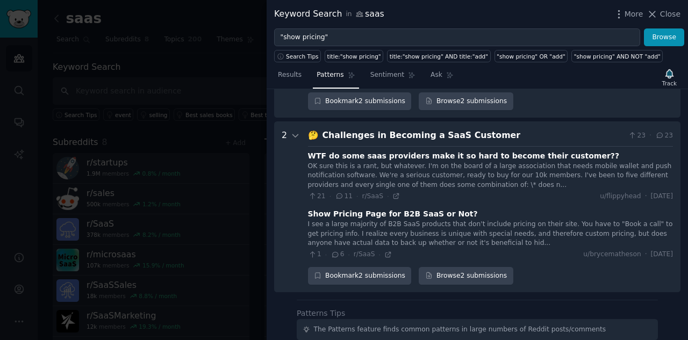
scroll to position [161, 0]
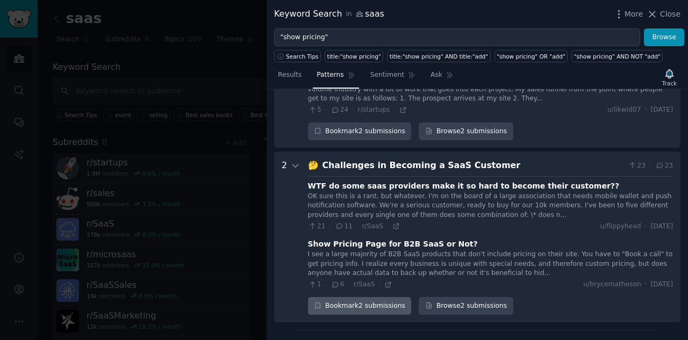
click at [359, 207] on div "Bookmark 2 submissions" at bounding box center [360, 306] width 104 height 18
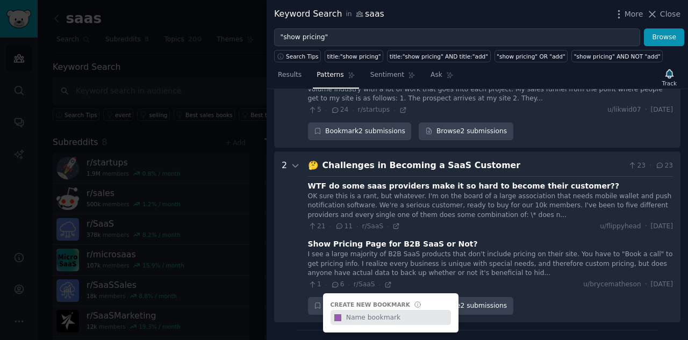
click at [456, 207] on div "Bookmark 2 submissions Create new bookmark #9b59b6 Browse 2 submissions" at bounding box center [490, 306] width 365 height 18
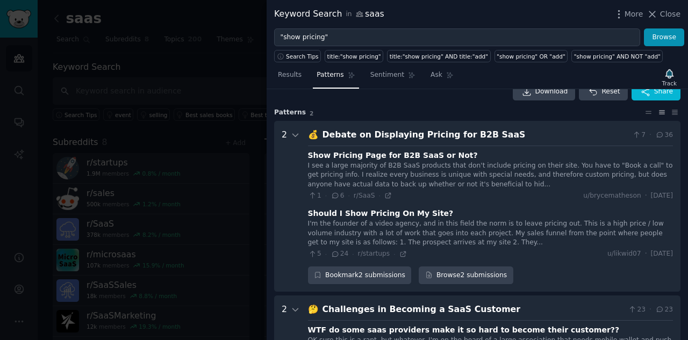
scroll to position [0, 0]
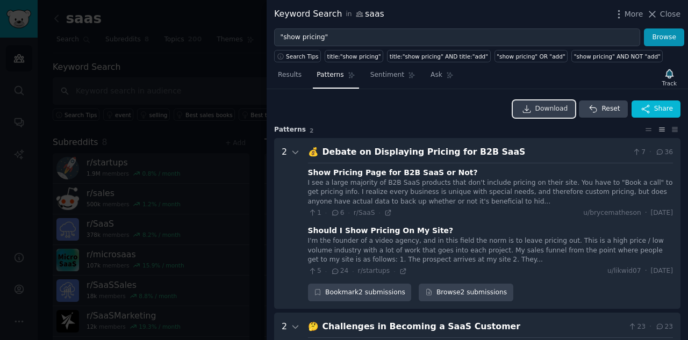
click at [456, 100] on link "Download" at bounding box center [543, 108] width 63 height 17
click at [456, 126] on icon at bounding box center [647, 130] width 11 height 8
click at [456, 128] on icon at bounding box center [661, 130] width 11 height 8
click at [456, 129] on icon at bounding box center [674, 129] width 5 height 4
click at [456, 128] on icon at bounding box center [647, 130] width 11 height 8
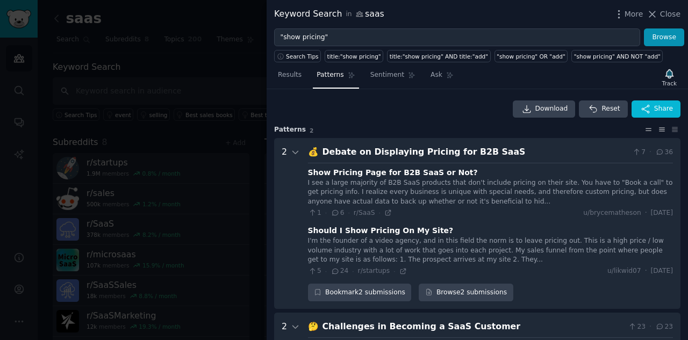
click at [456, 128] on icon at bounding box center [661, 129] width 5 height 3
click at [372, 74] on span "Sentiment" at bounding box center [387, 75] width 34 height 10
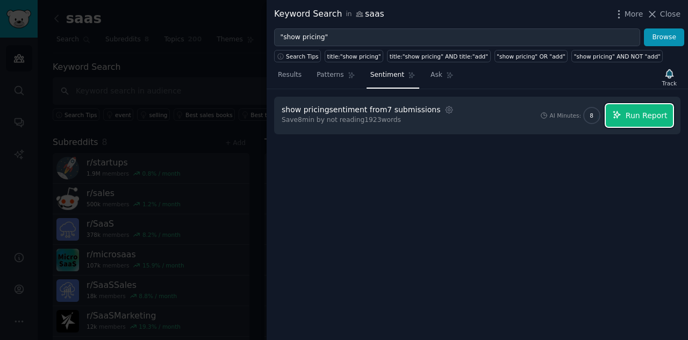
click at [456, 106] on button "Run Report" at bounding box center [638, 115] width 67 height 23
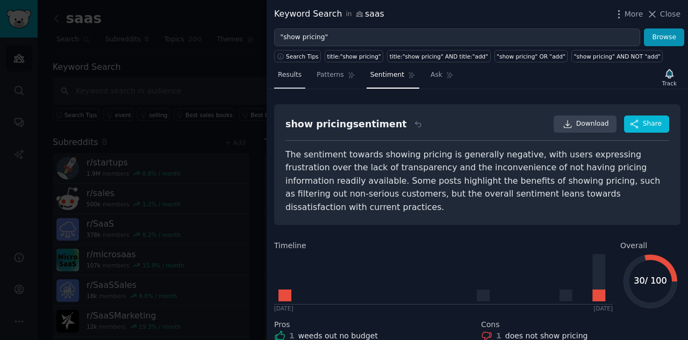
click at [295, 69] on link "Results" at bounding box center [289, 78] width 31 height 22
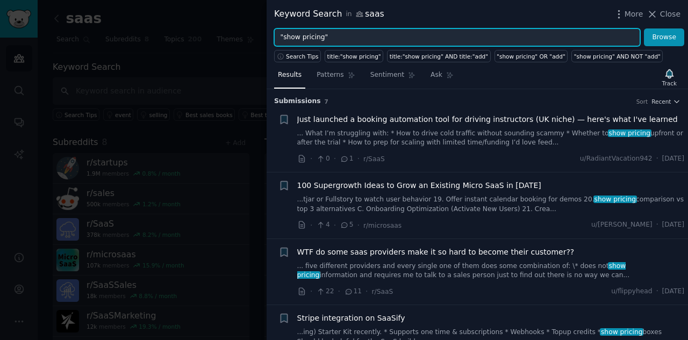
click at [354, 33] on input ""show pricing"" at bounding box center [457, 37] width 366 height 18
click at [456, 28] on button "Browse" at bounding box center [664, 37] width 40 height 18
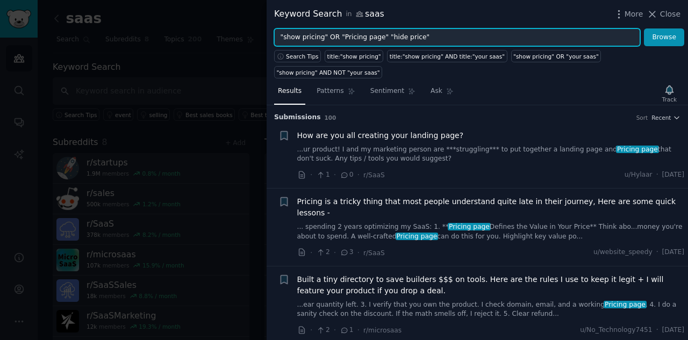
click at [456, 28] on button "Browse" at bounding box center [664, 37] width 40 height 18
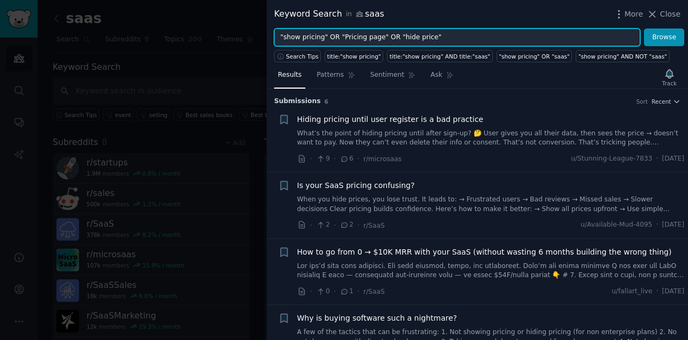
click at [456, 28] on button "Browse" at bounding box center [664, 37] width 40 height 18
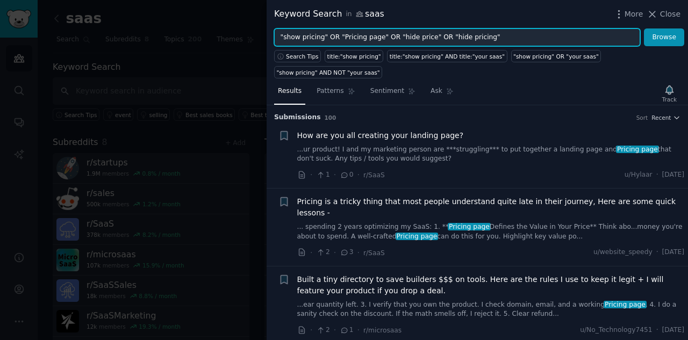
type input ""show pricing" OR "Pricing page" OR "hide price" OR "hide pricing""
click at [456, 28] on button "Browse" at bounding box center [664, 37] width 40 height 18
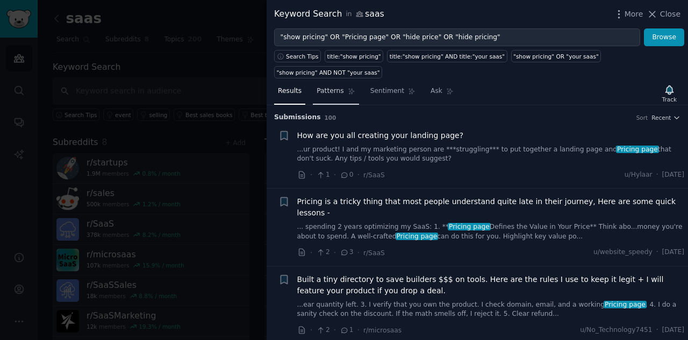
click at [327, 86] on span "Patterns" at bounding box center [329, 91] width 27 height 10
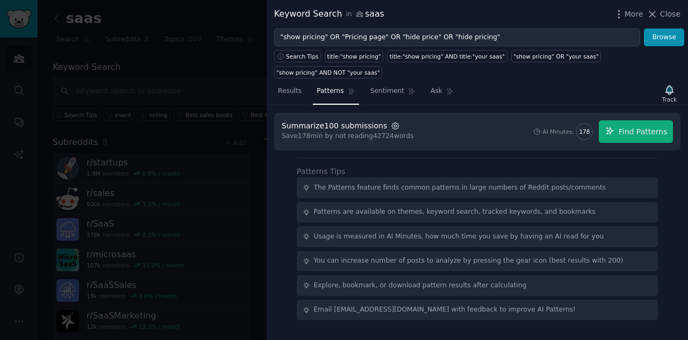
click at [391, 121] on icon "button" at bounding box center [396, 126] width 10 height 10
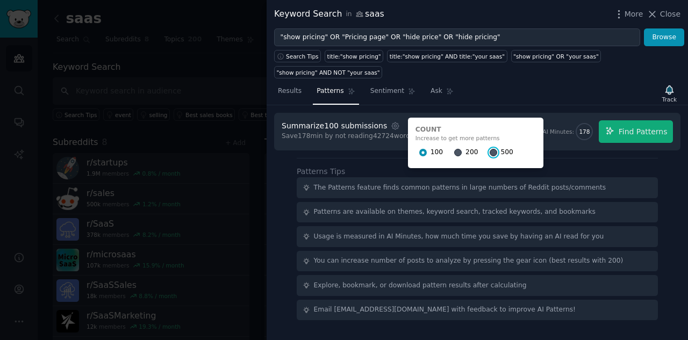
click at [456, 149] on input "500" at bounding box center [493, 153] width 8 height 8
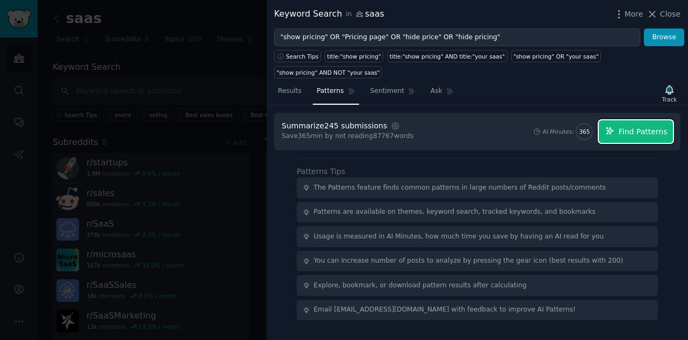
click at [456, 126] on span "Find Patterns" at bounding box center [642, 131] width 49 height 11
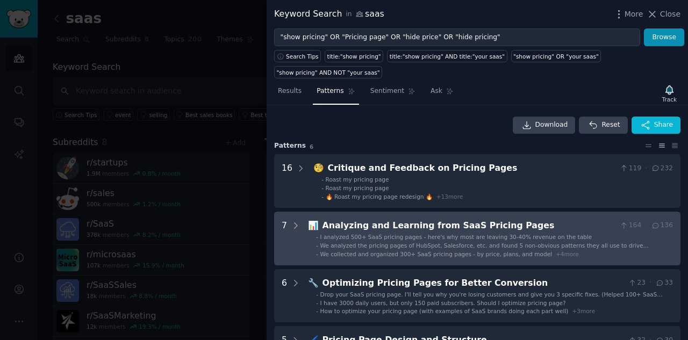
click at [456, 207] on ul "- I analyzed 500+ SaaS pricing pages - here's why most are leaving 30-40% reven…" at bounding box center [490, 245] width 364 height 25
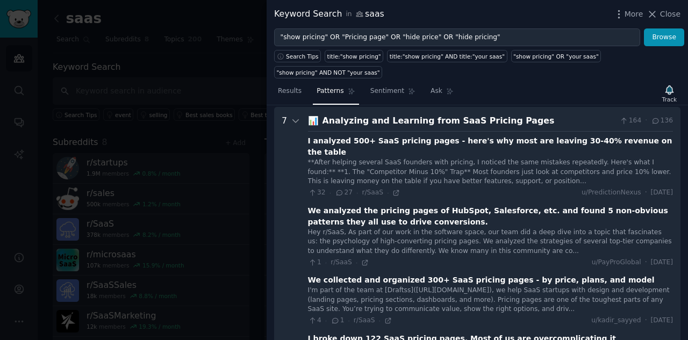
scroll to position [106, 0]
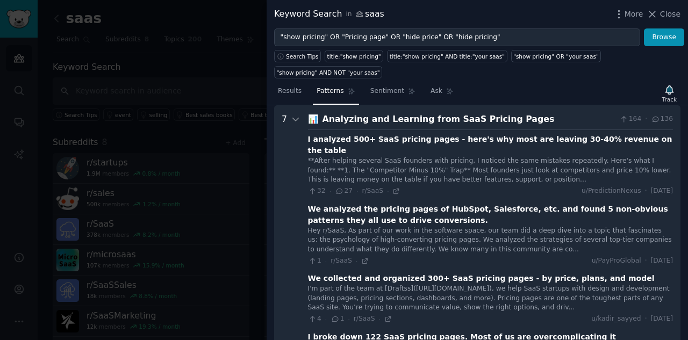
click at [387, 186] on div "32 · 27 · r/[PERSON_NAME] ·" at bounding box center [354, 191] width 92 height 10
click at [392, 187] on icon at bounding box center [396, 191] width 8 height 8
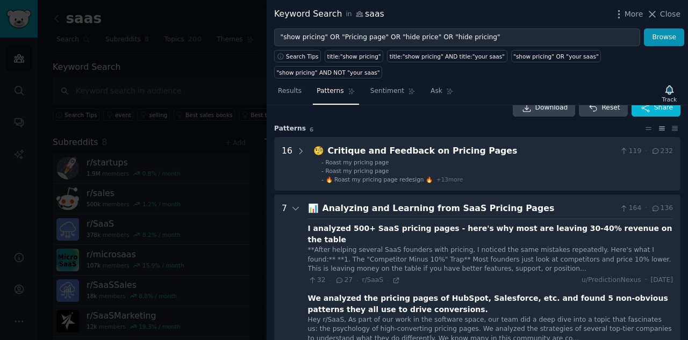
scroll to position [0, 0]
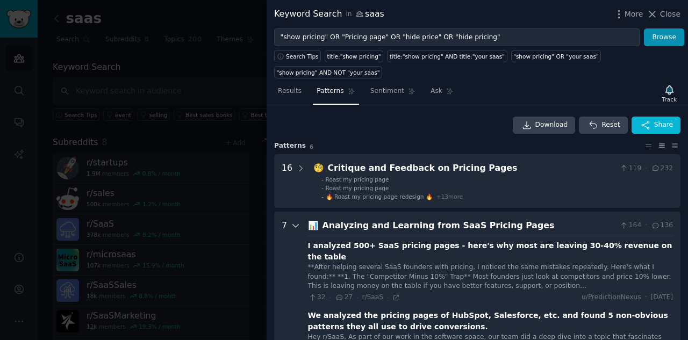
click at [295, 207] on icon at bounding box center [296, 226] width 10 height 10
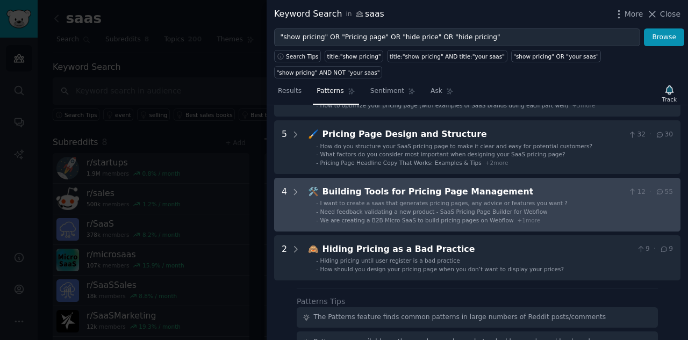
scroll to position [269, 0]
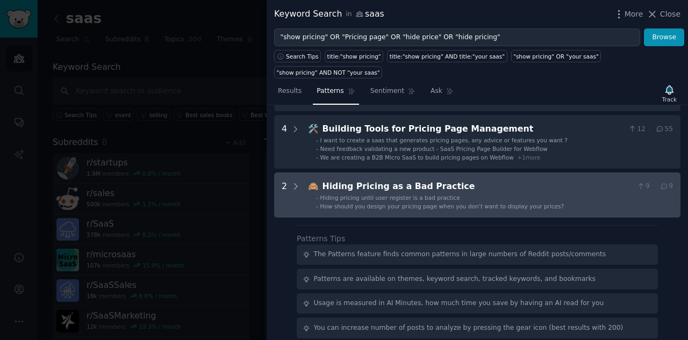
click at [418, 180] on div "Hiding Pricing as a Bad Practice" at bounding box center [477, 186] width 310 height 13
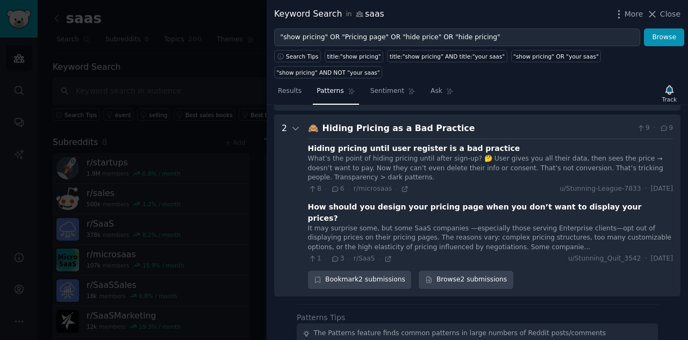
scroll to position [335, 0]
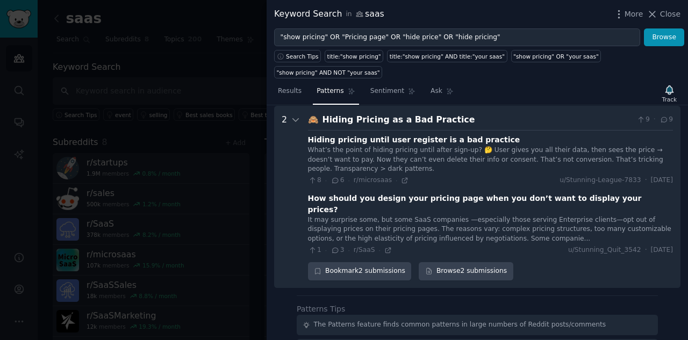
drag, startPoint x: 539, startPoint y: 219, endPoint x: 625, endPoint y: 249, distance: 91.2
click at [456, 207] on div "Bookmark 2 submissions Browse 2 submissions" at bounding box center [490, 271] width 365 height 18
drag, startPoint x: 624, startPoint y: 248, endPoint x: 647, endPoint y: 251, distance: 22.9
click at [456, 207] on Practice "2 🙈 Hiding Pricing as a Bad Practice 9 · 9 Hiding pricing until user register i…" at bounding box center [477, 197] width 406 height 182
click at [384, 207] on icon at bounding box center [388, 251] width 8 height 8
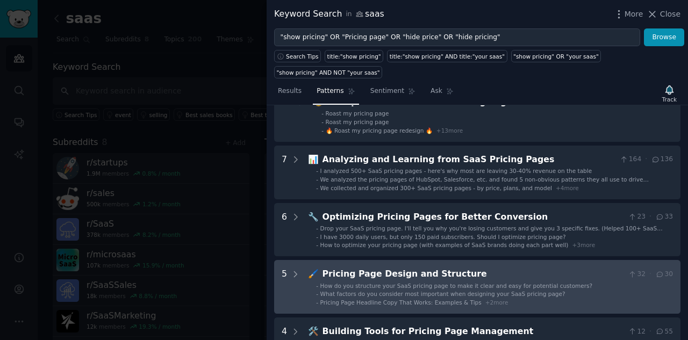
scroll to position [5, 0]
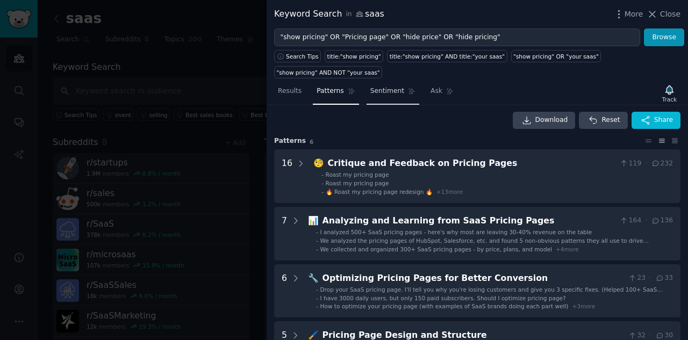
click at [380, 86] on span "Sentiment" at bounding box center [387, 91] width 34 height 10
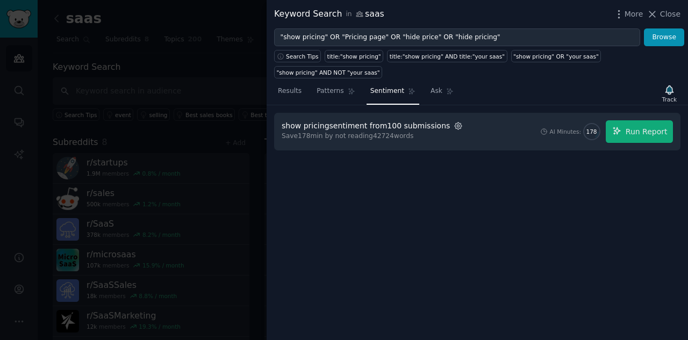
click at [454, 122] on icon "button" at bounding box center [457, 125] width 7 height 7
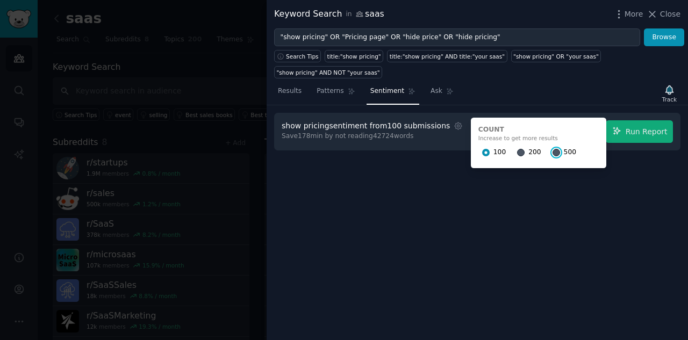
click at [456, 149] on input "500" at bounding box center [556, 153] width 8 height 8
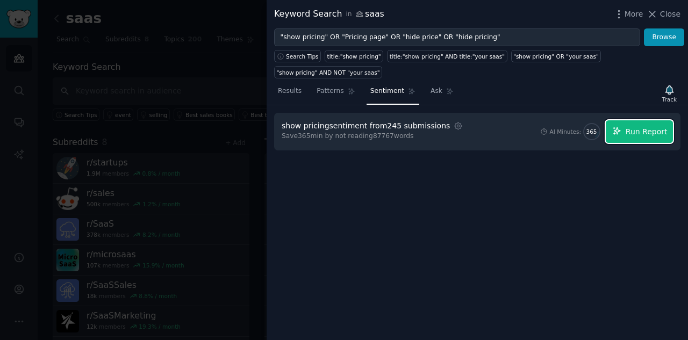
click at [456, 126] on span "Run Report" at bounding box center [646, 131] width 42 height 11
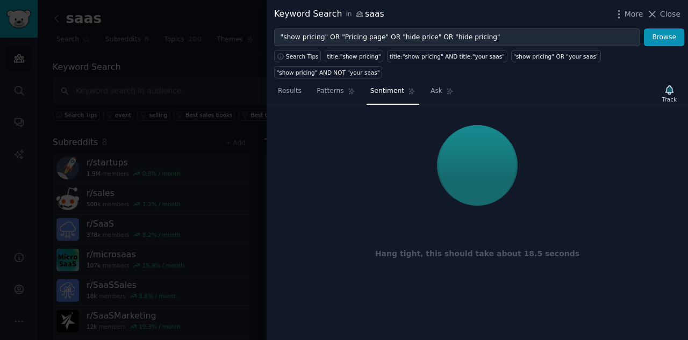
drag, startPoint x: 517, startPoint y: 191, endPoint x: 561, endPoint y: 15, distance: 181.6
click at [456, 15] on div "Keyword Search in saas More Close" at bounding box center [477, 14] width 406 height 13
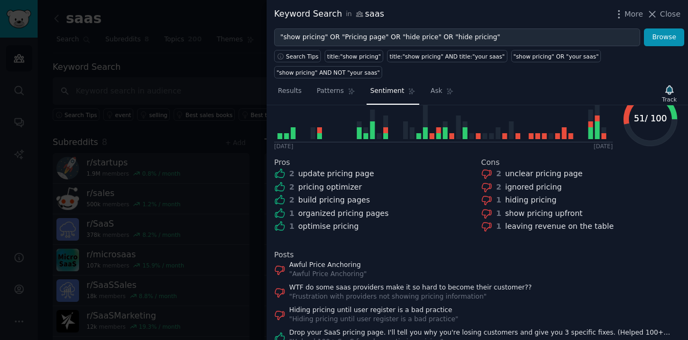
scroll to position [203, 0]
